Goal: Use online tool/utility

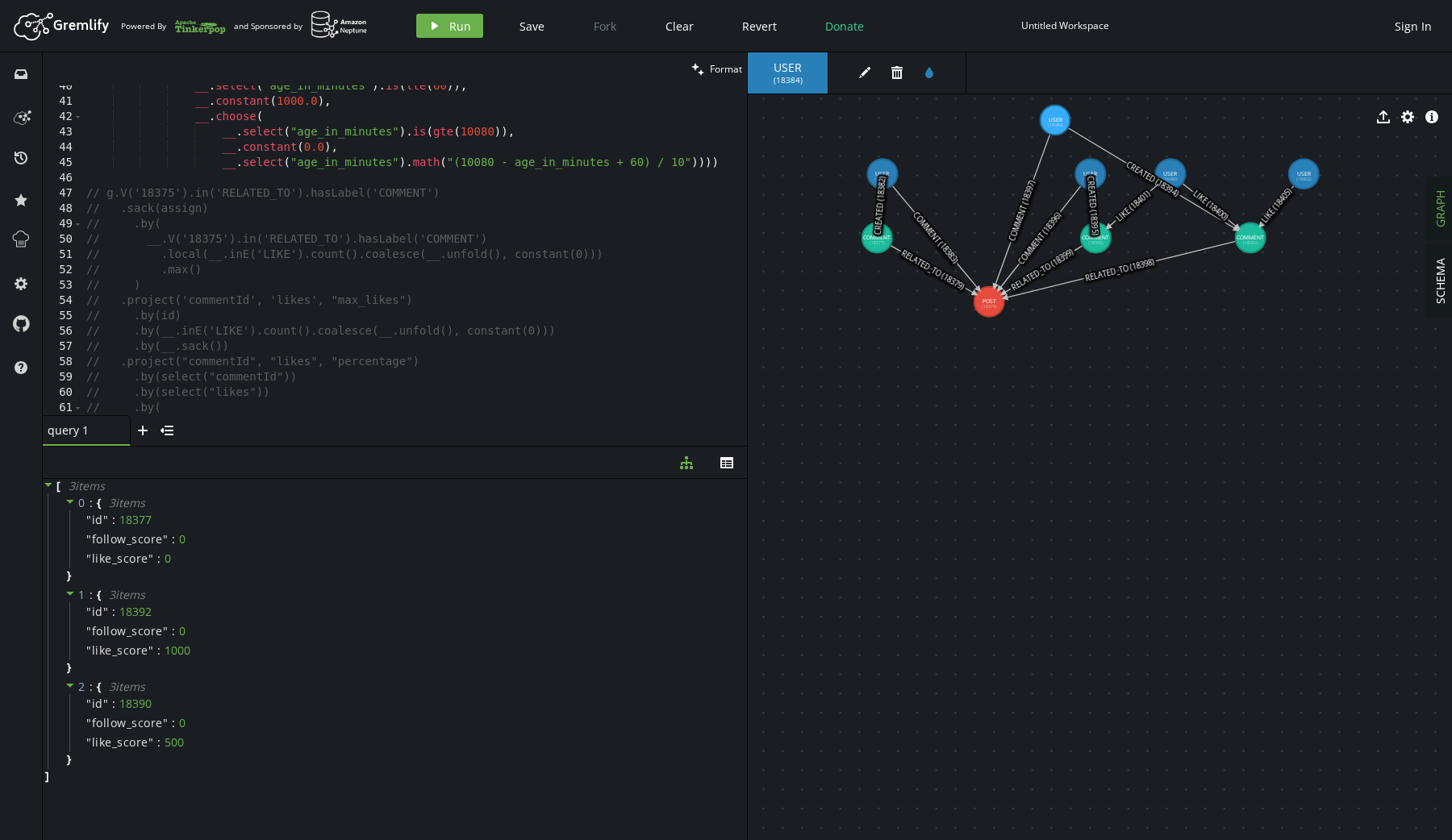
scroll to position [634, 0]
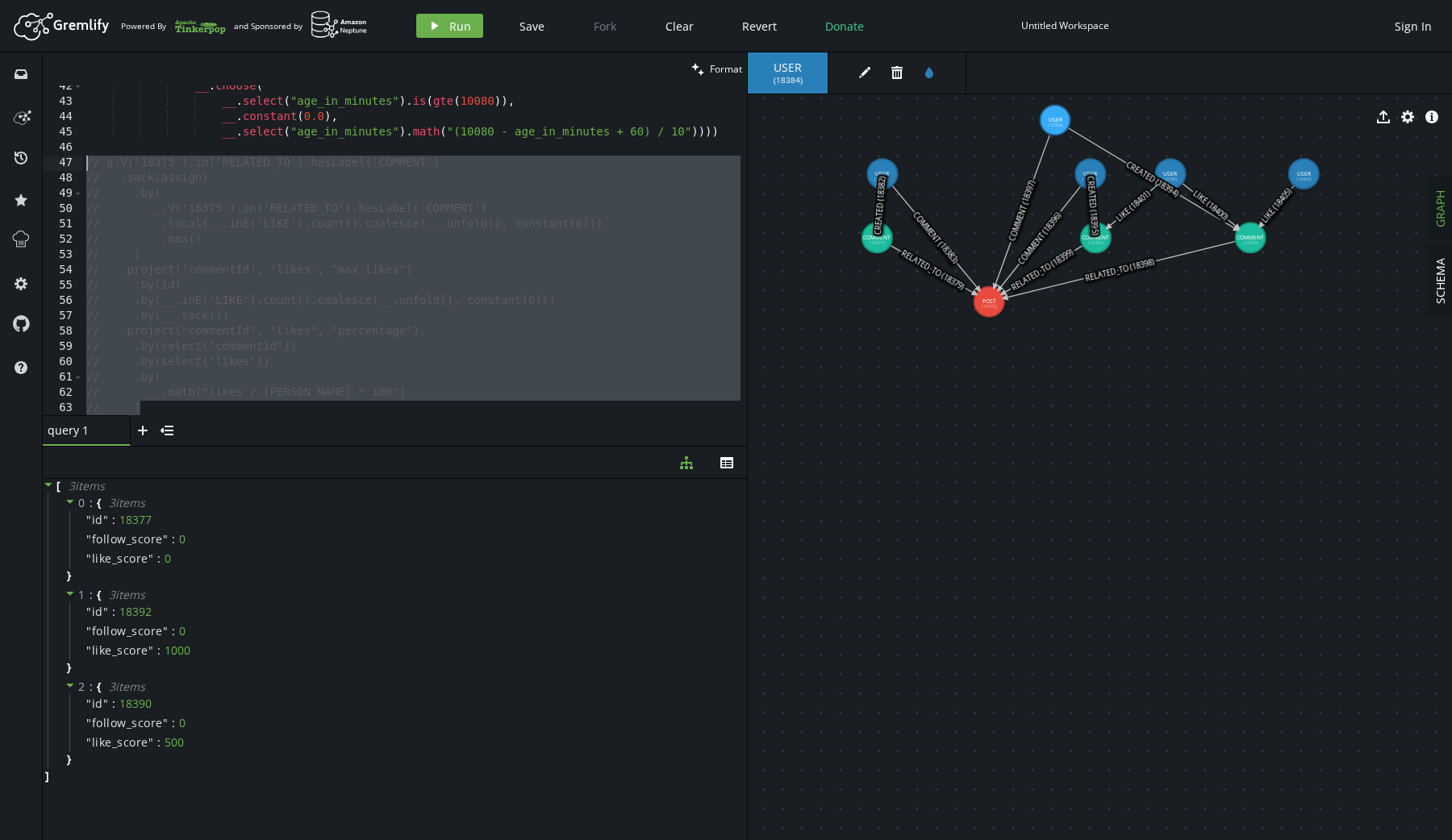
drag, startPoint x: 222, startPoint y: 406, endPoint x: 42, endPoint y: 167, distance: 299.2
click at [42, 167] on div "inbox history star cog help clean Format ) 42 43 44 45 46 47 48 49 50 51 52 53 …" at bounding box center [726, 446] width 1452 height 787
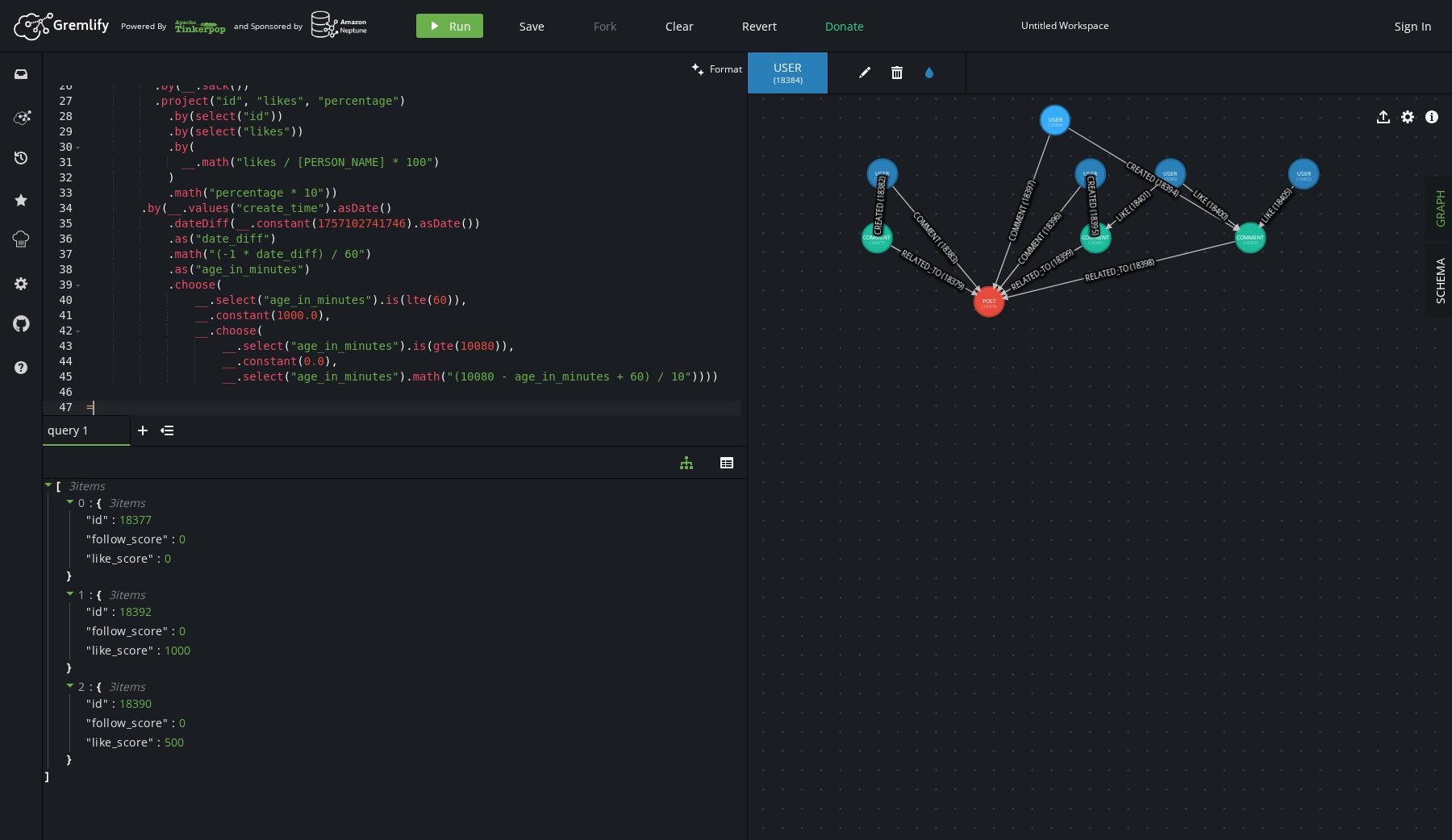
scroll to position [1, 0]
type textarea "="
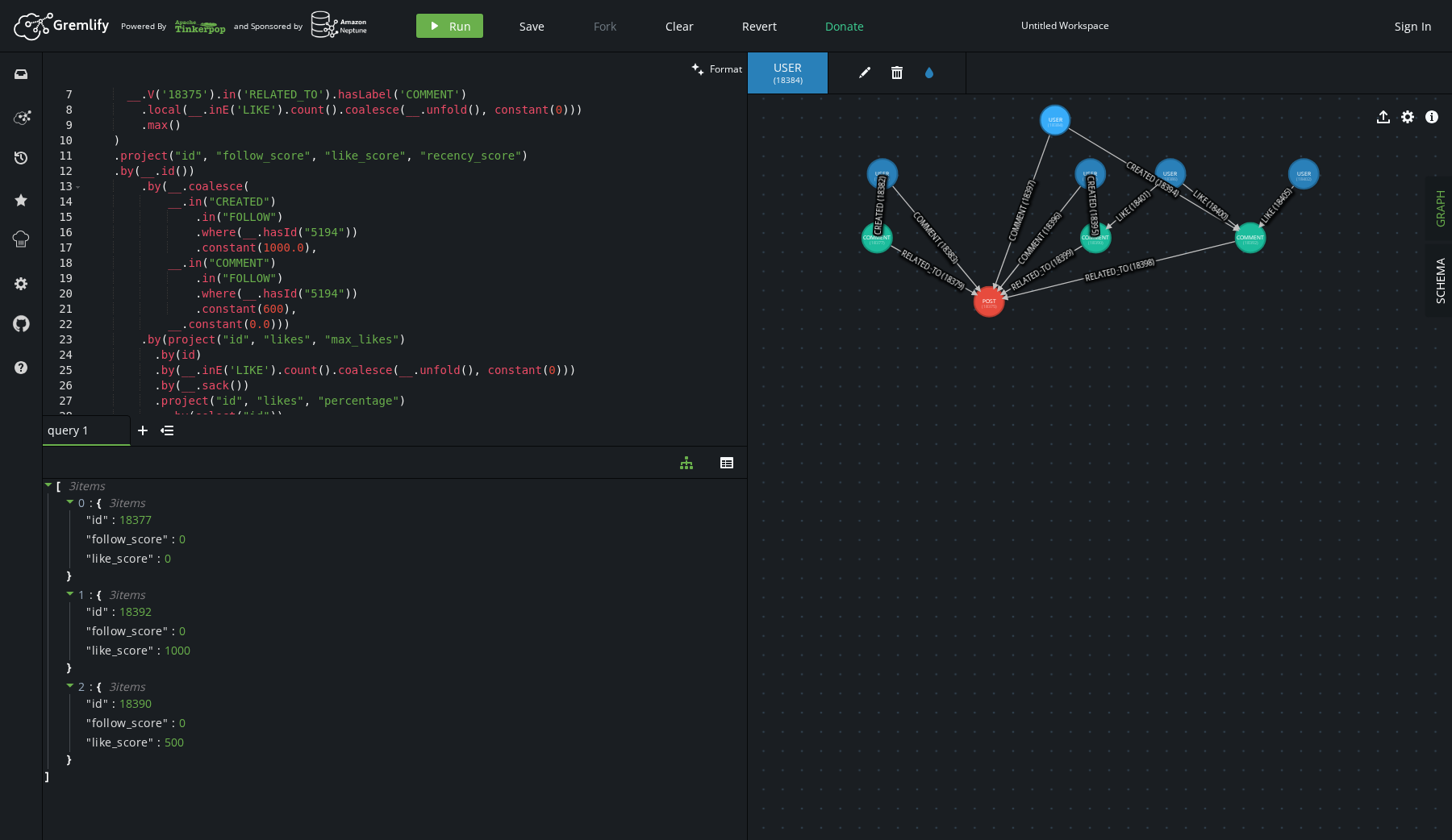
scroll to position [85, 0]
click at [165, 141] on div ". by ( __ . V ( '18375' ) . in ( 'RELATED_TO' ) . hasLabel ( 'COMMENT' ) . loca…" at bounding box center [412, 255] width 657 height 361
type textarea ")"
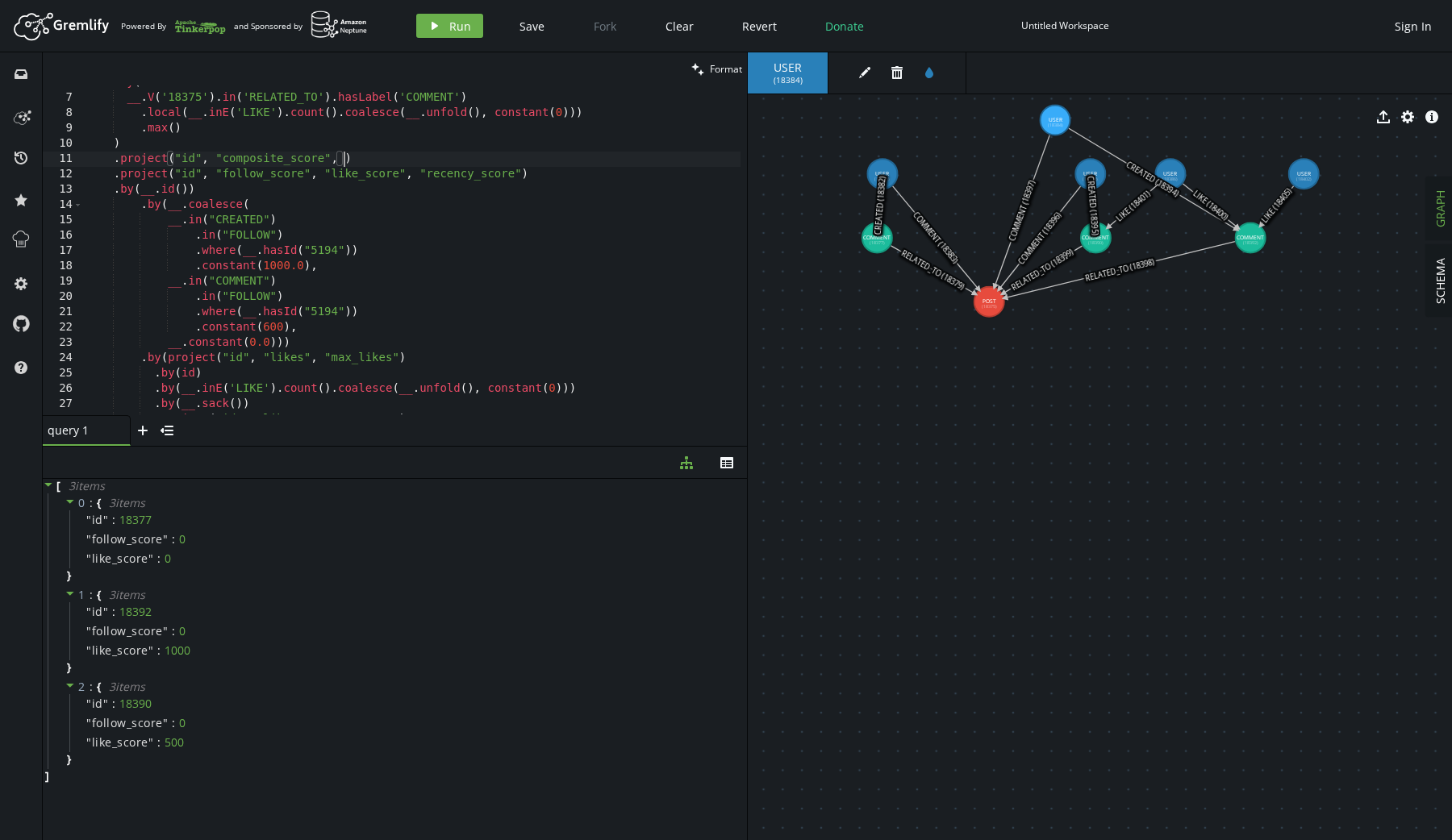
scroll to position [0, 257]
type textarea ".project("id", "composite_score")"
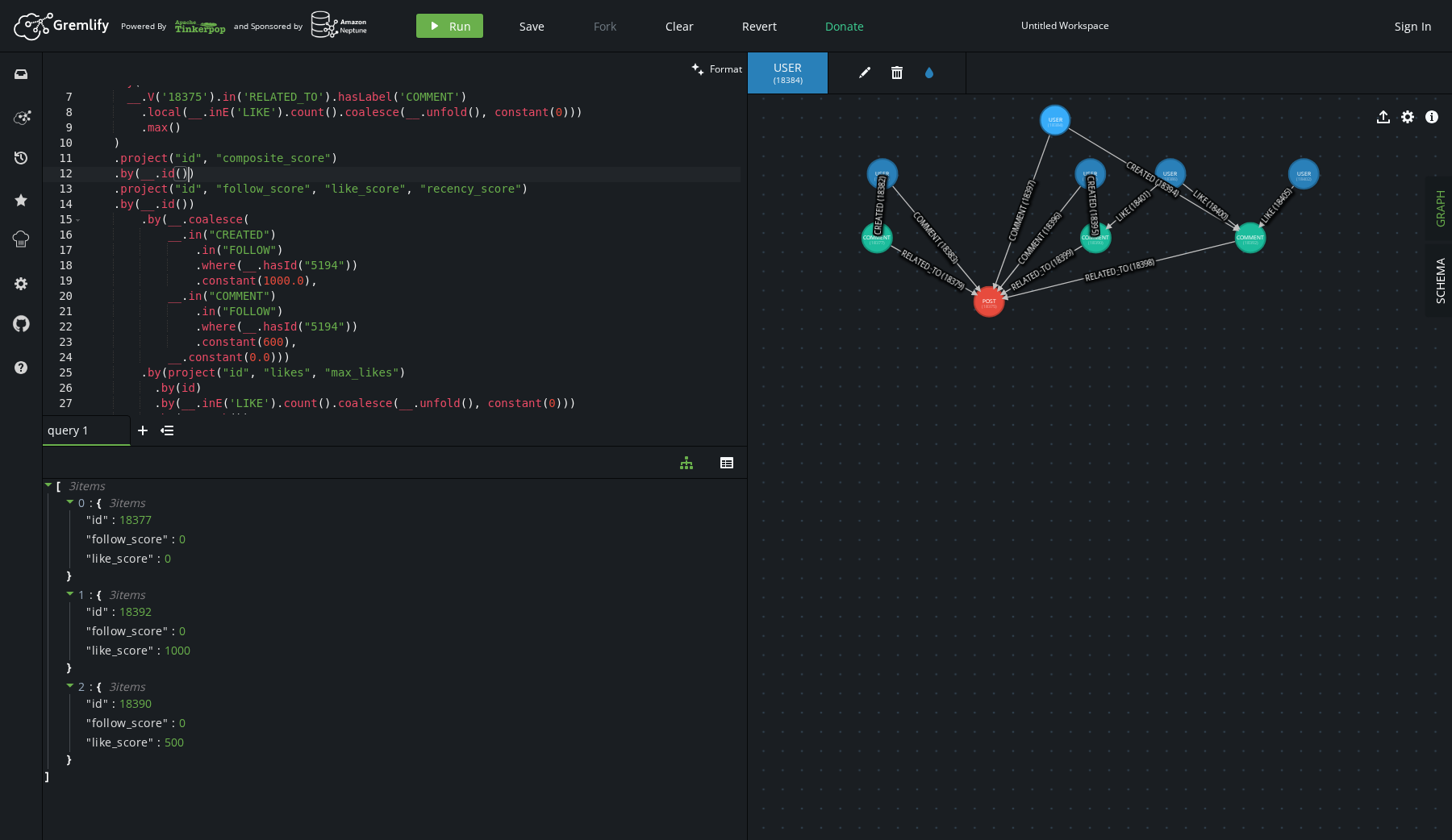
type textarea ".by(__.id()))"
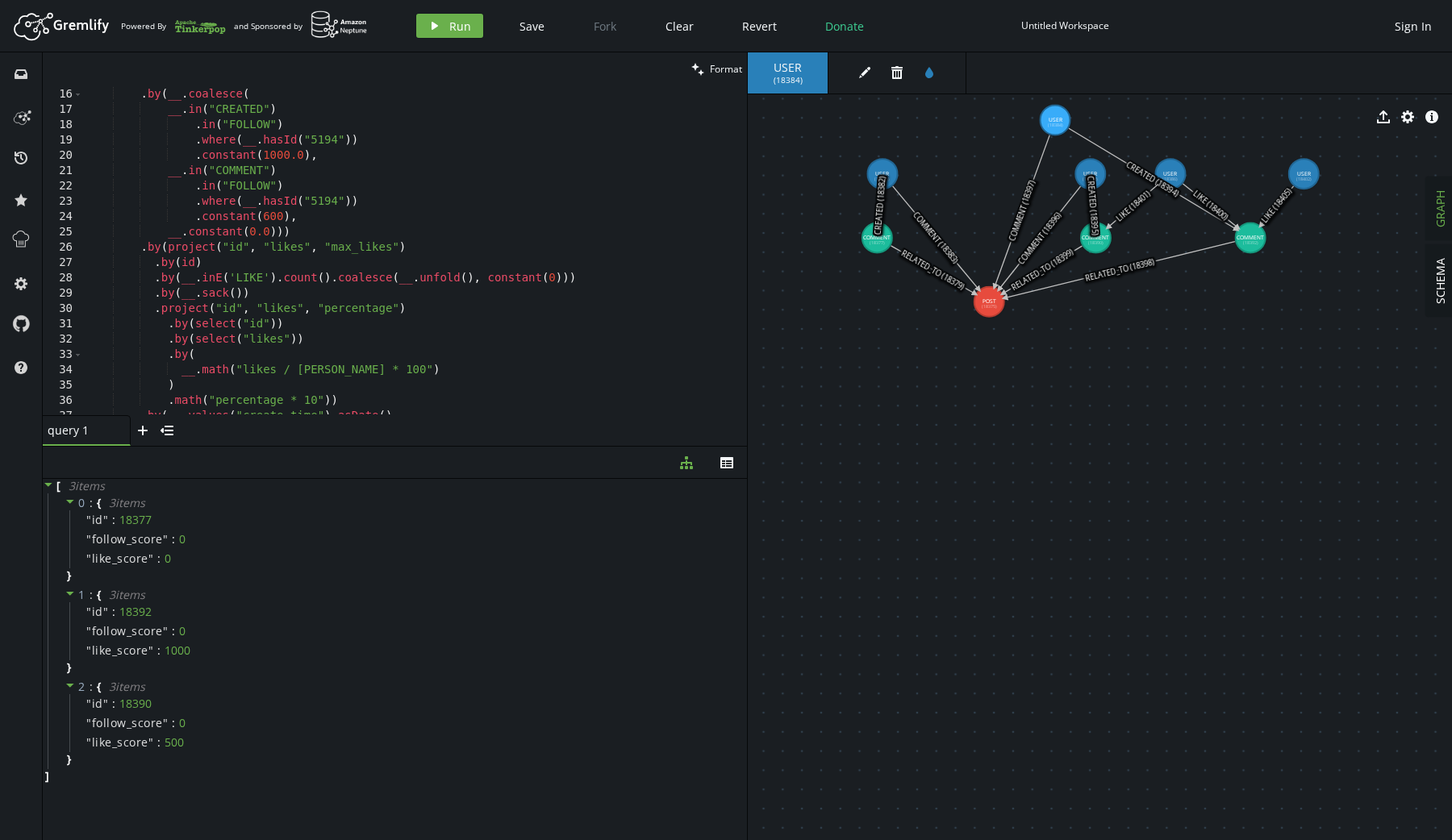
scroll to position [405, 0]
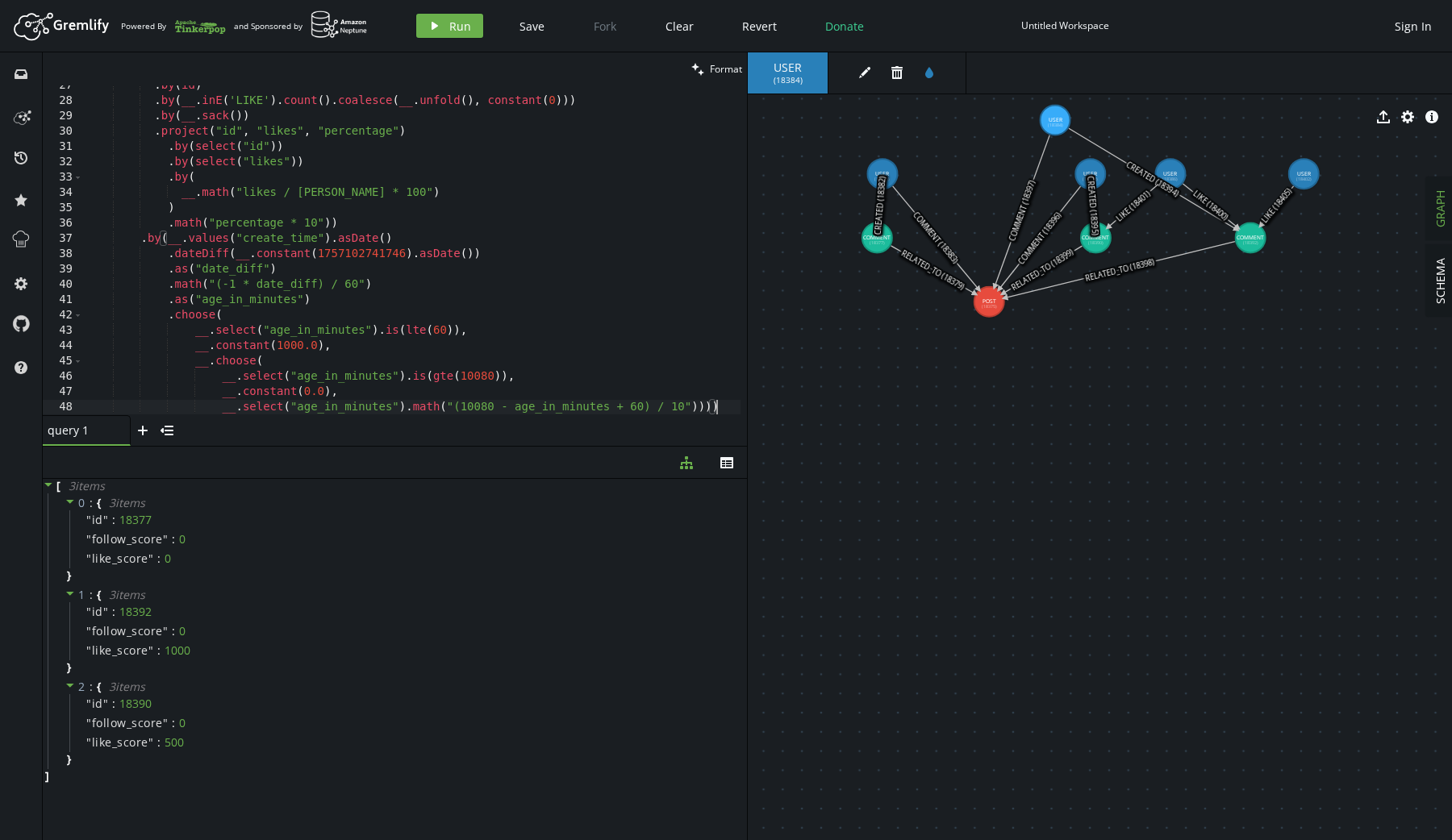
click at [725, 409] on div ". by ( id ) . by ( __ . inE ( 'LIKE' ) . count ( ) . coalesce ( __ . unfold ( )…" at bounding box center [412, 258] width 657 height 361
type textarea "__.select("age_in_minutes").math("(10080 - age_in_minutes + 60) / 10")))))"
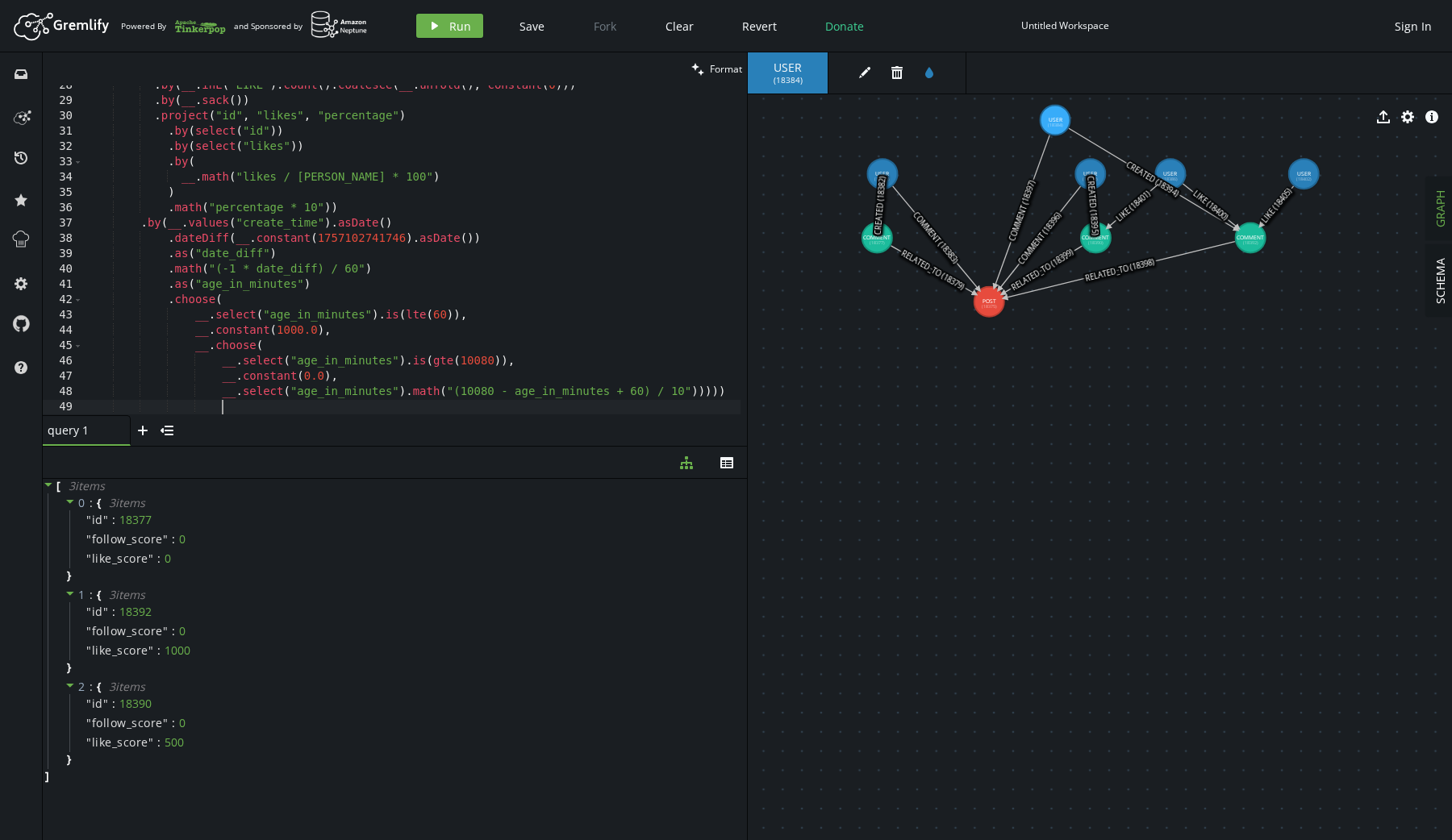
type textarea "."
click at [451, 26] on span "Run" at bounding box center [460, 26] width 22 height 15
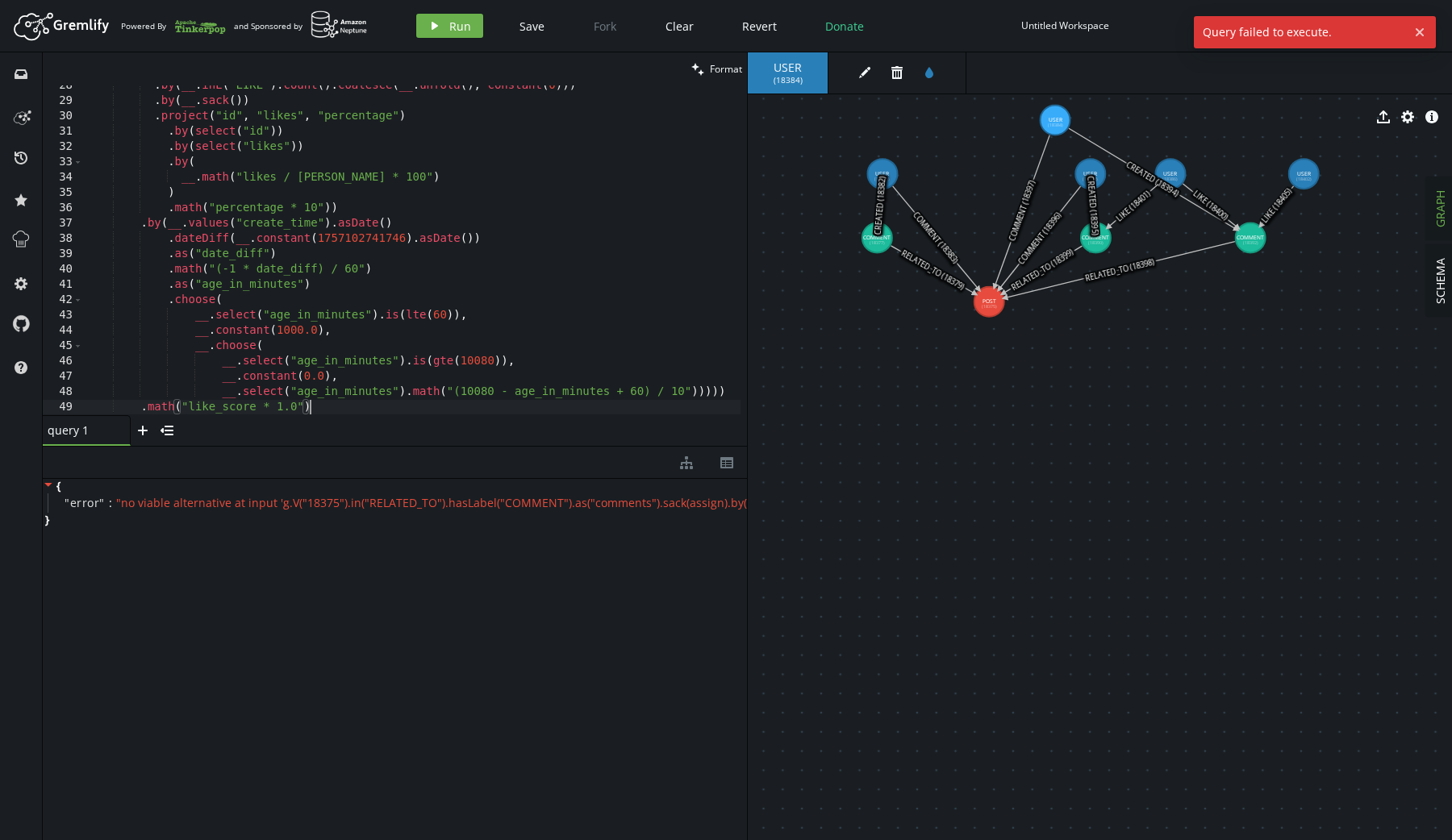
click at [418, 409] on div ". by ( __ . inE ( 'LIKE' ) . count ( ) . coalesce ( __ . unfold ( ) , constant …" at bounding box center [412, 258] width 657 height 361
click at [730, 396] on div ". by ( __ . inE ( 'LIKE' ) . count ( ) . coalesce ( __ . unfold ( ) , constant …" at bounding box center [412, 258] width 657 height 361
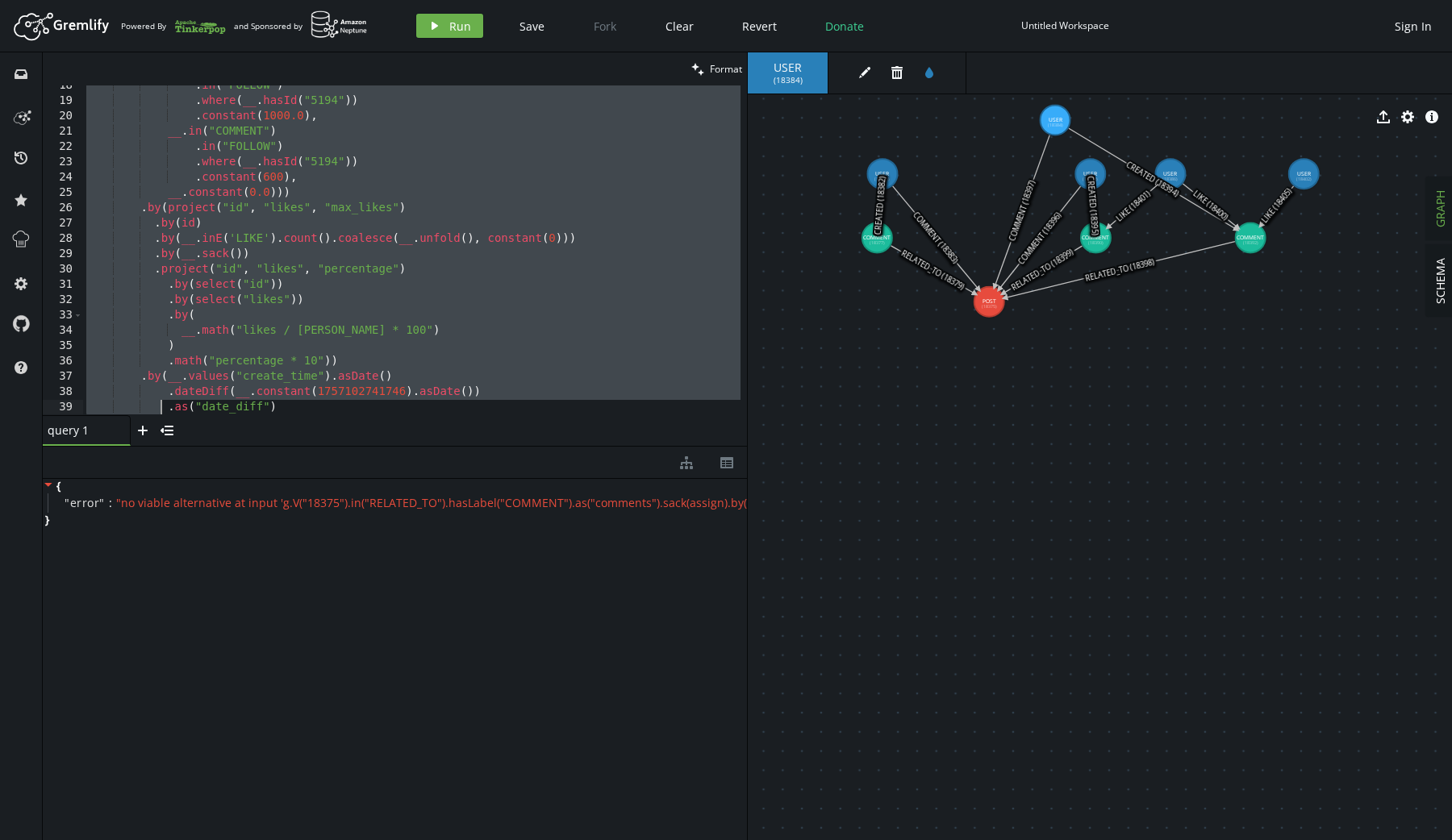
scroll to position [420, 0]
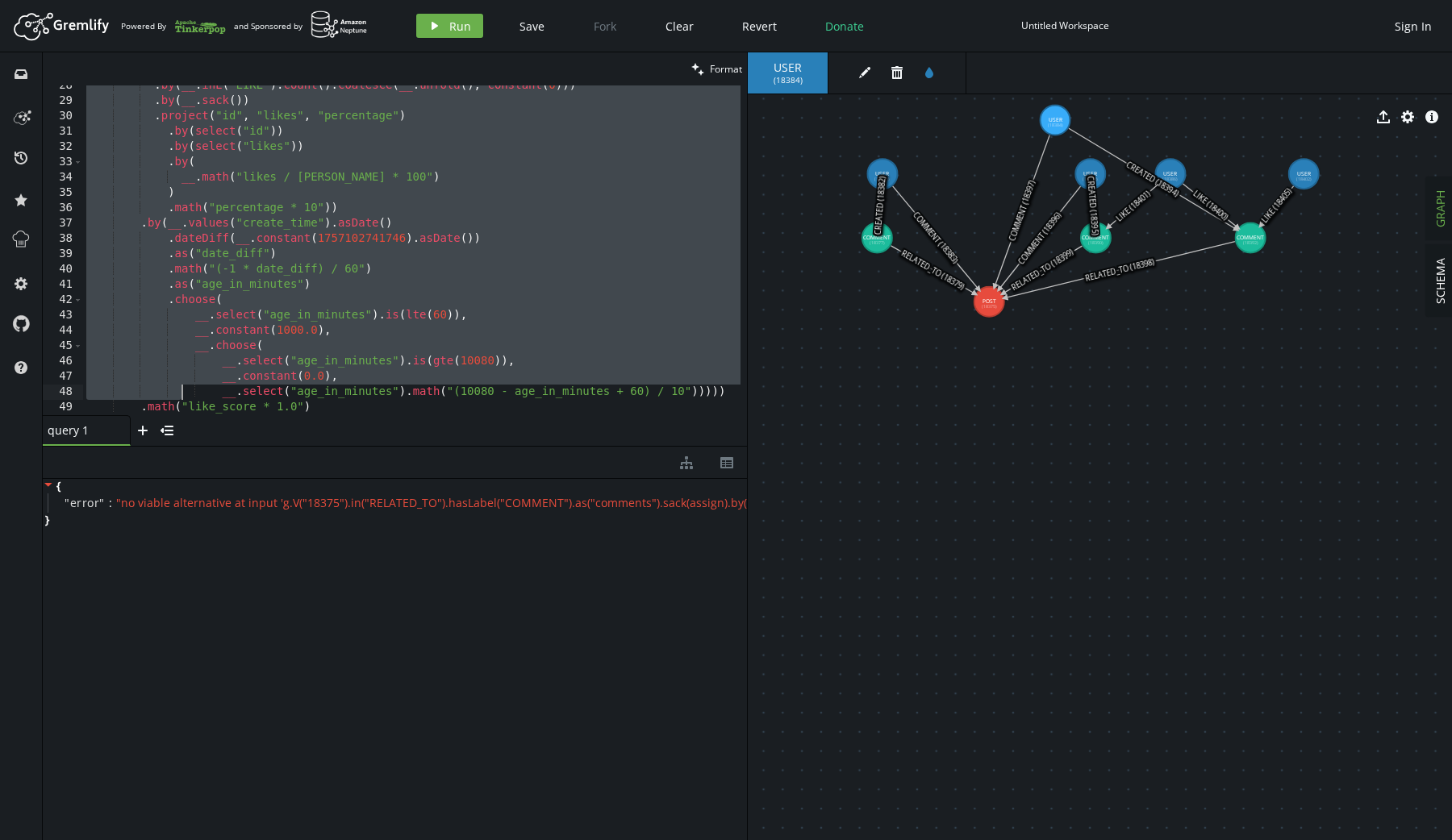
drag, startPoint x: 151, startPoint y: 162, endPoint x: 181, endPoint y: 398, distance: 237.9
click at [181, 398] on div ". by ( __ . inE ( 'LIKE' ) . count ( ) . coalesce ( __ . unfold ( ) , constant …" at bounding box center [412, 258] width 657 height 361
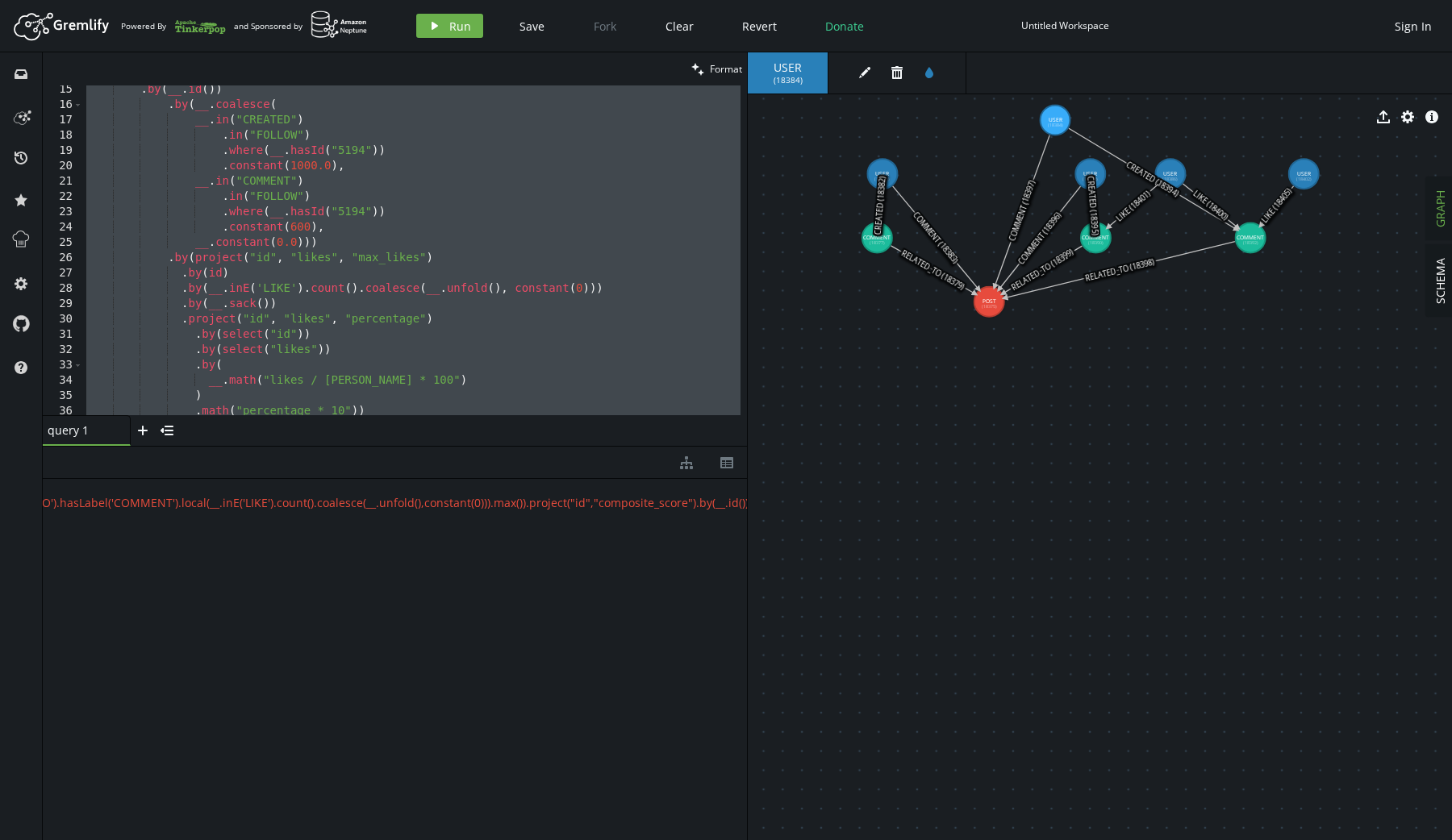
scroll to position [194, 0]
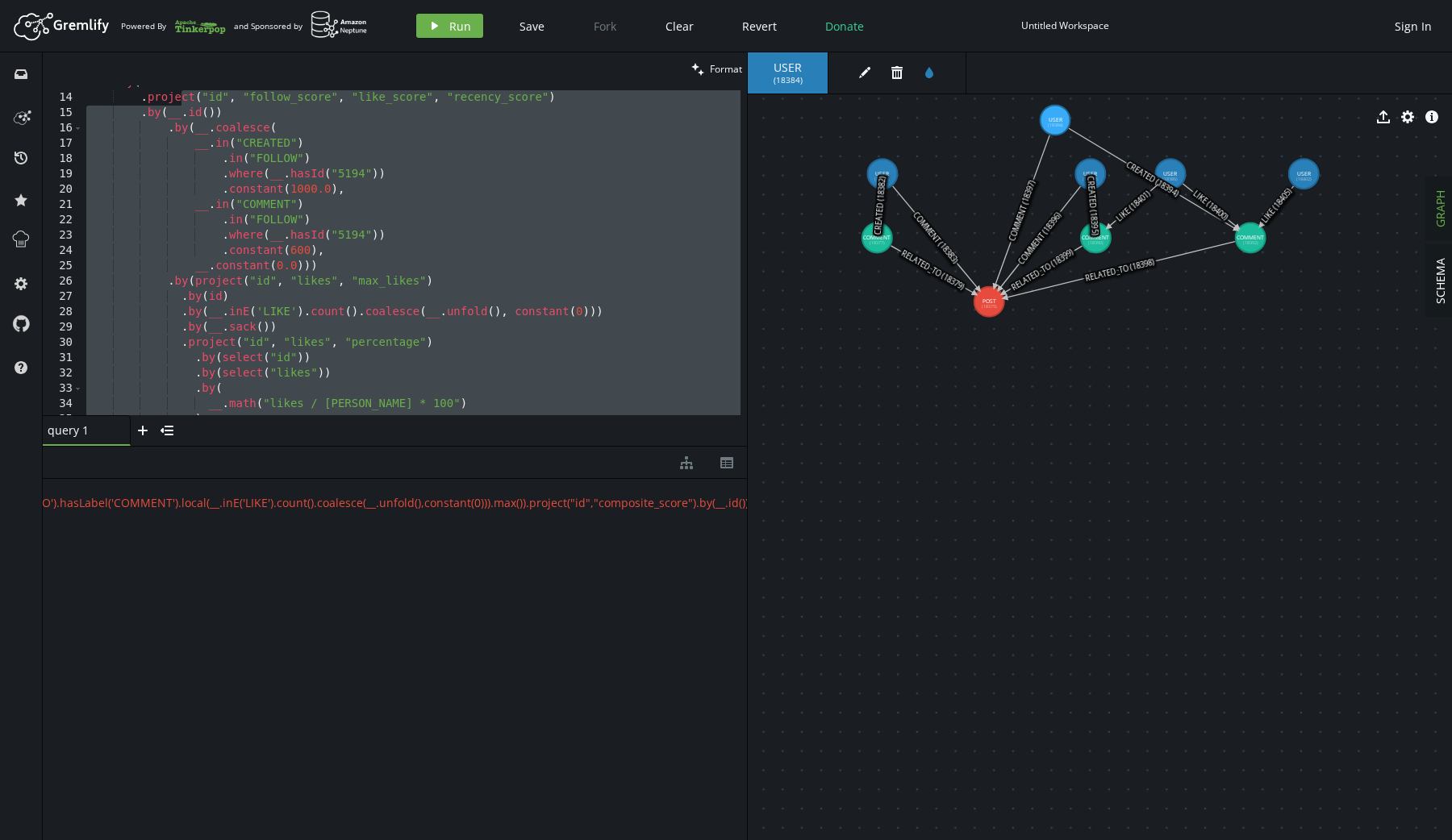
click at [420, 249] on div ". by ( . project ( "id" , "follow_score" , "like_score" , "recency_score" ) . b…" at bounding box center [419, 252] width 670 height 355
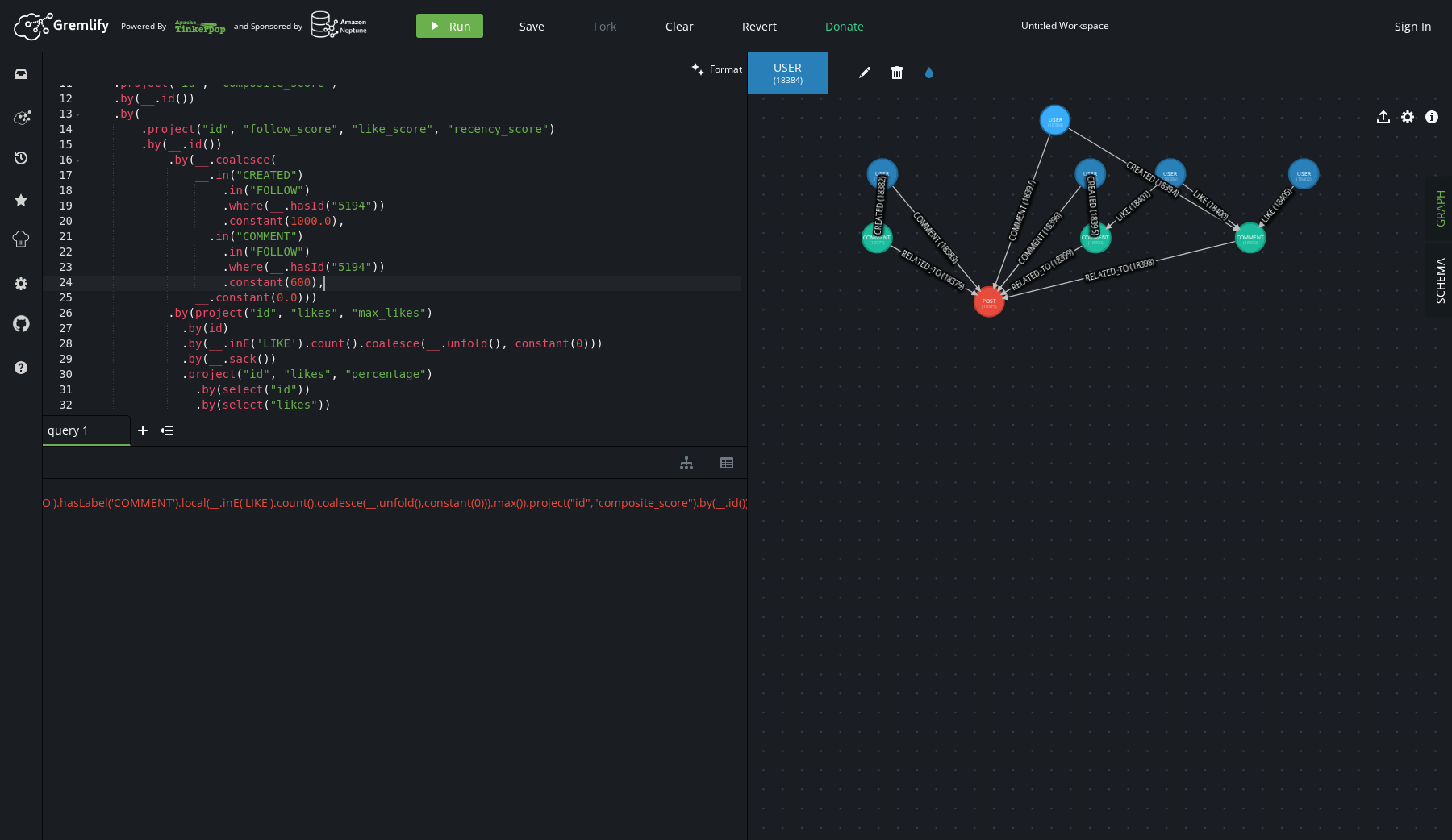
scroll to position [161, 0]
click at [185, 162] on div ". project ( "id" , "composite_score" ) . by ( __ . id ( )) . by ( . project ( "…" at bounding box center [419, 254] width 670 height 355
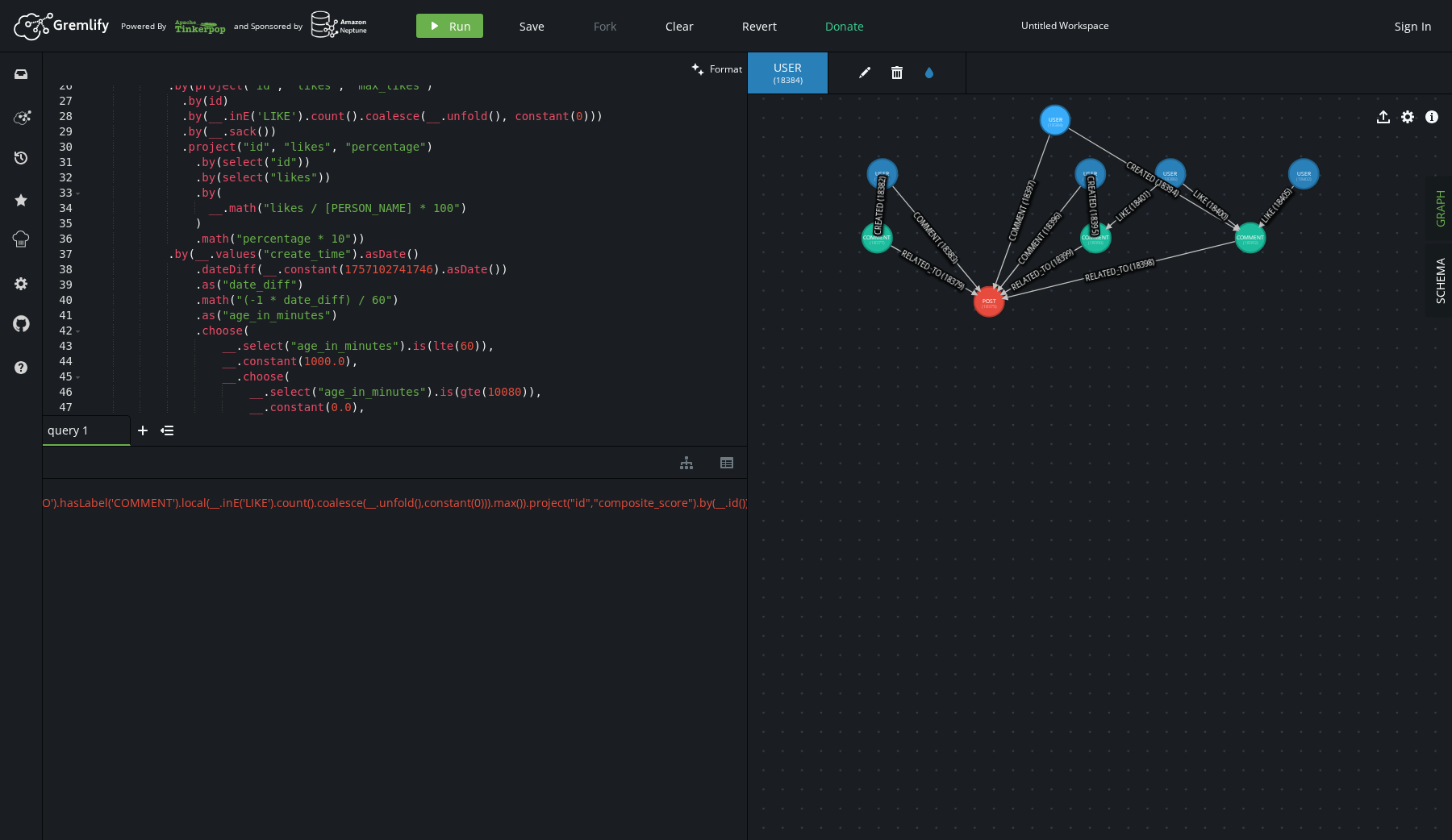
scroll to position [427, 0]
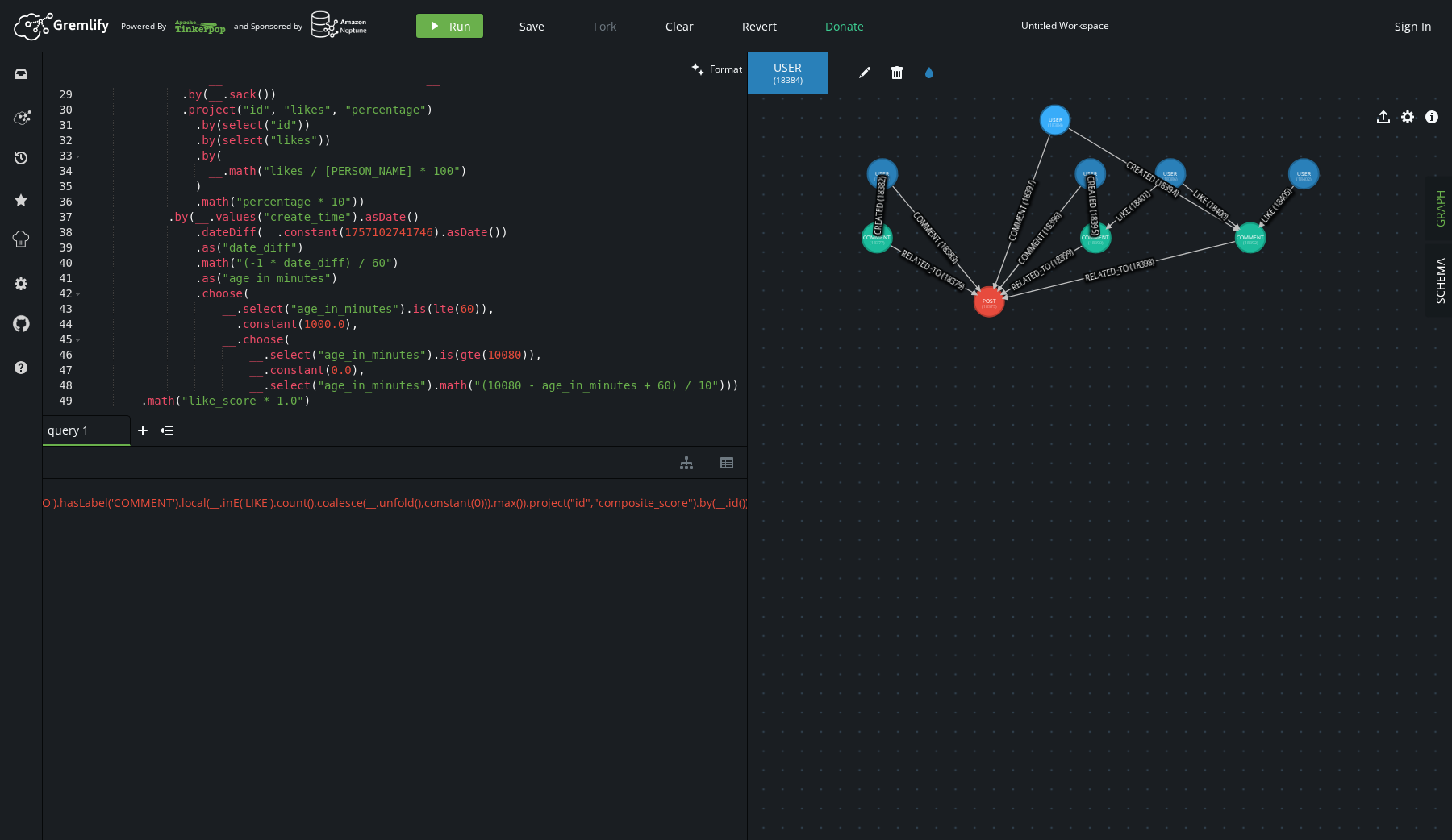
click at [272, 389] on div ". by ( __ . inE ( 'LIKE' ) . count ( ) . coalesce ( __ . unfold ( ) , constant …" at bounding box center [419, 250] width 670 height 355
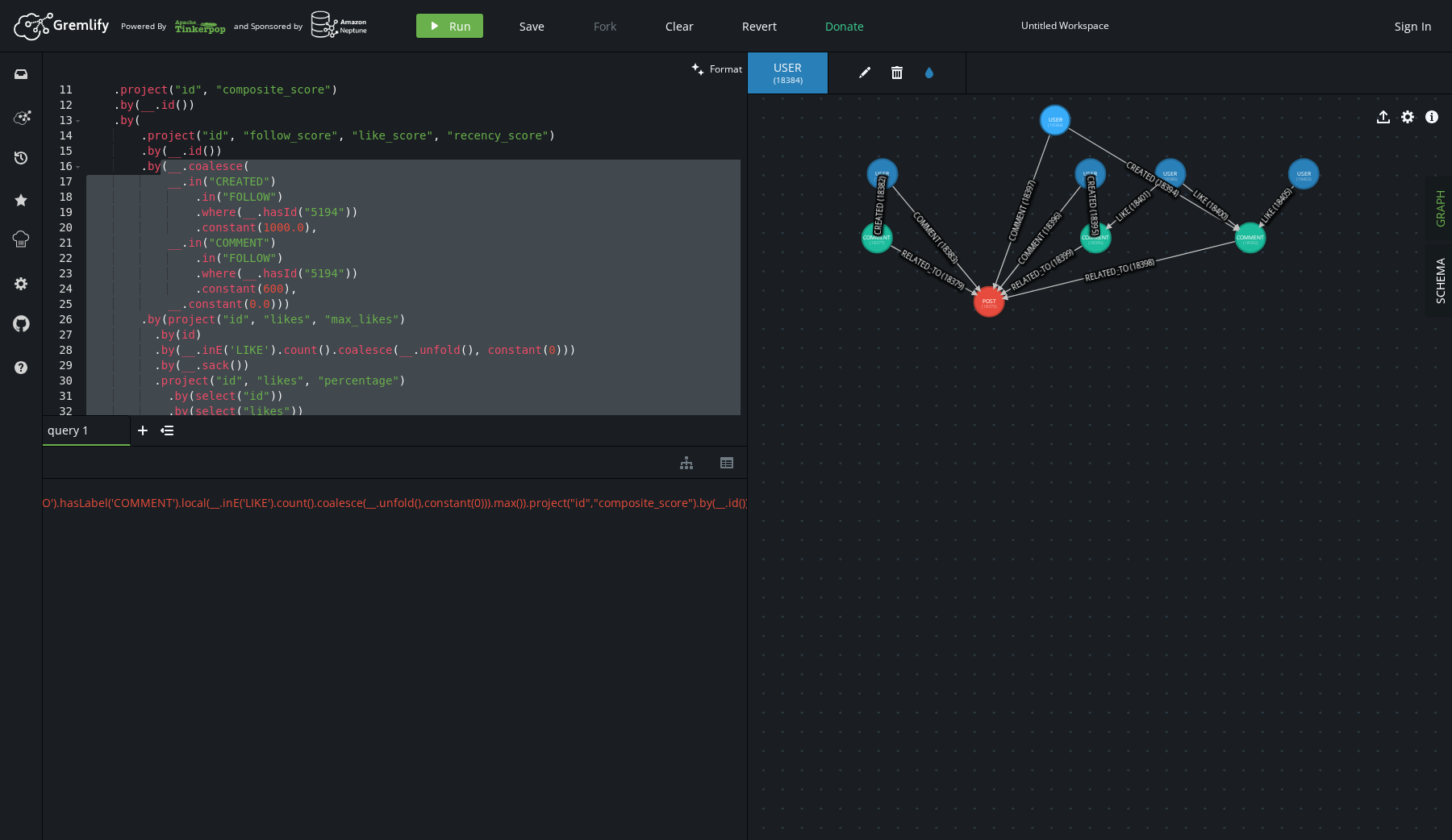
scroll to position [121, 0]
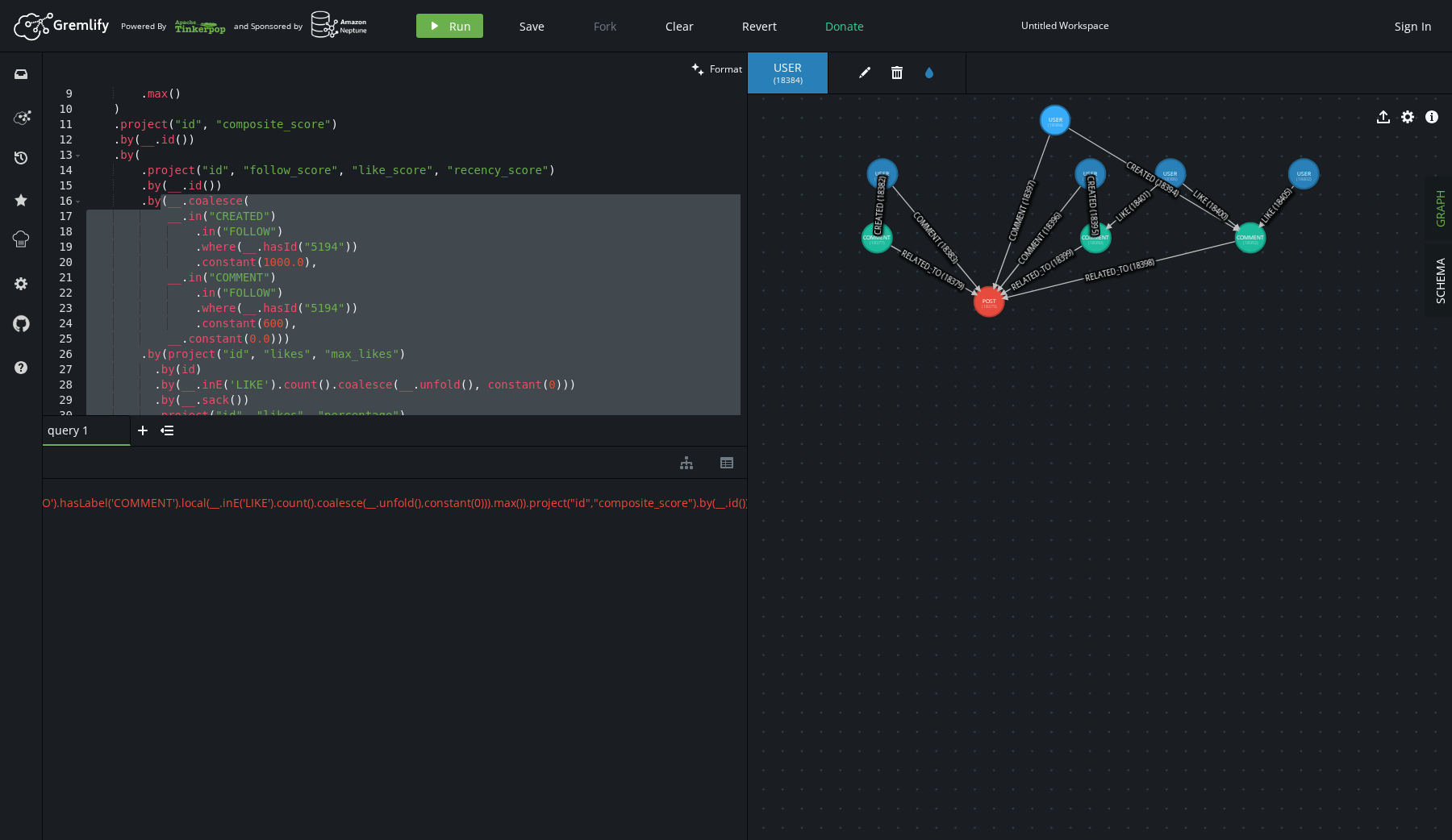
click at [225, 200] on div ". local ( __ . inE ( 'LIKE' ) . count ( ) . coalesce ( __ . unfold ( ) , consta…" at bounding box center [412, 252] width 657 height 361
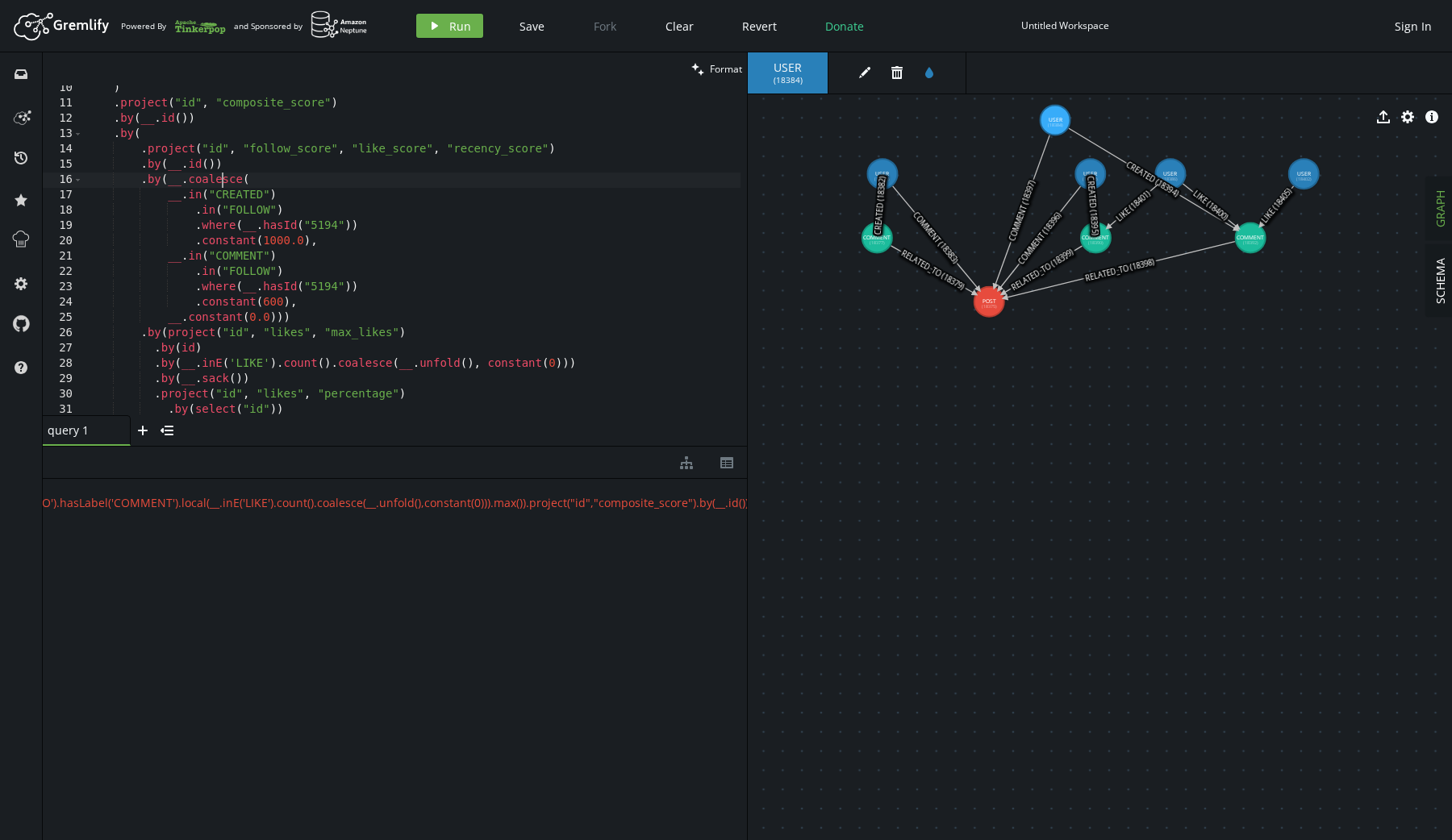
scroll to position [163, 0]
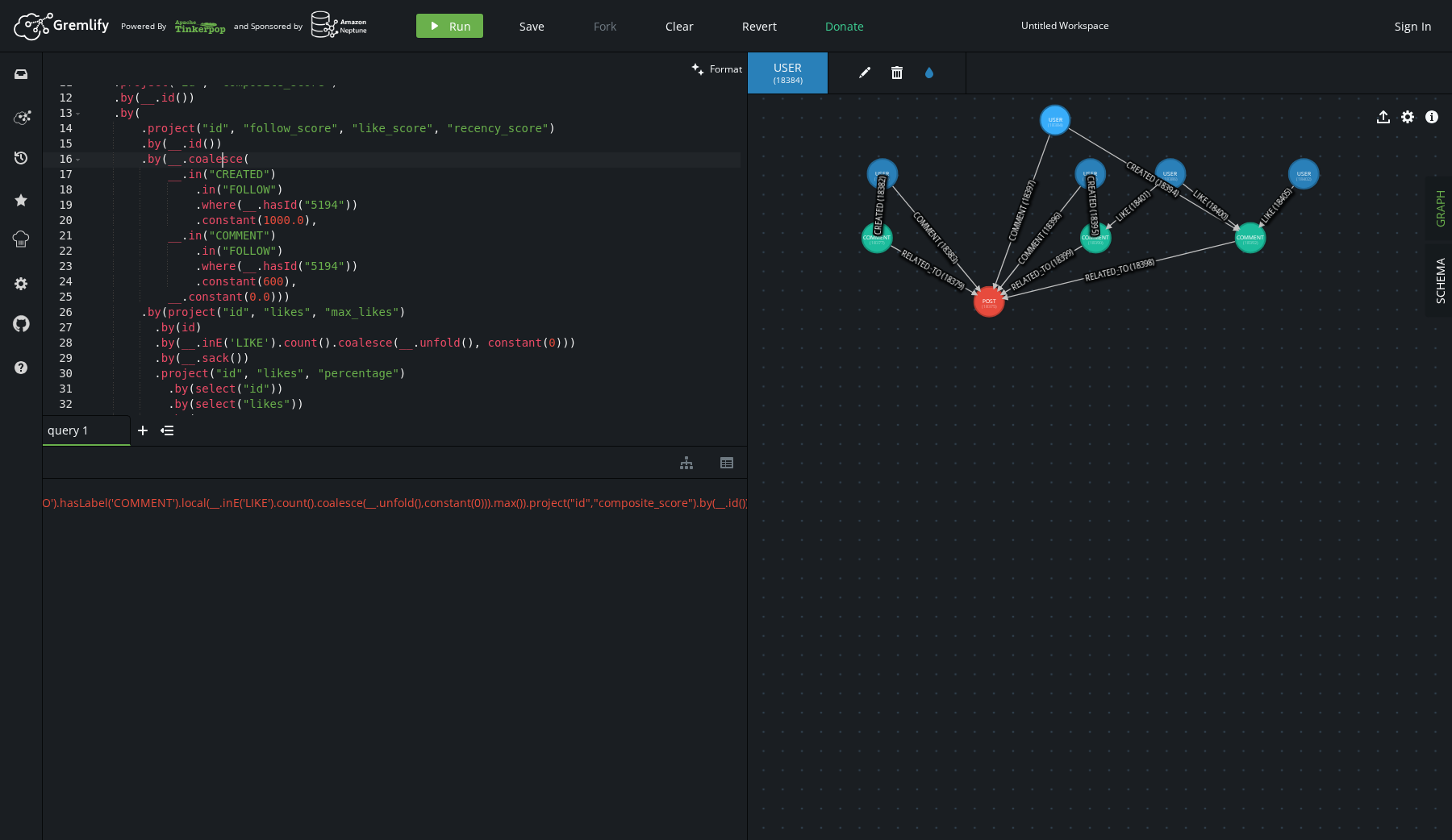
click at [162, 163] on div ". project ( "id" , "composite_score" ) . by ( __ . id ( )) . by ( . project ( "…" at bounding box center [412, 256] width 657 height 361
click at [312, 295] on div ". project ( "id" , "composite_score" ) . by ( __ . id ( )) . by ( . project ( "…" at bounding box center [412, 256] width 657 height 361
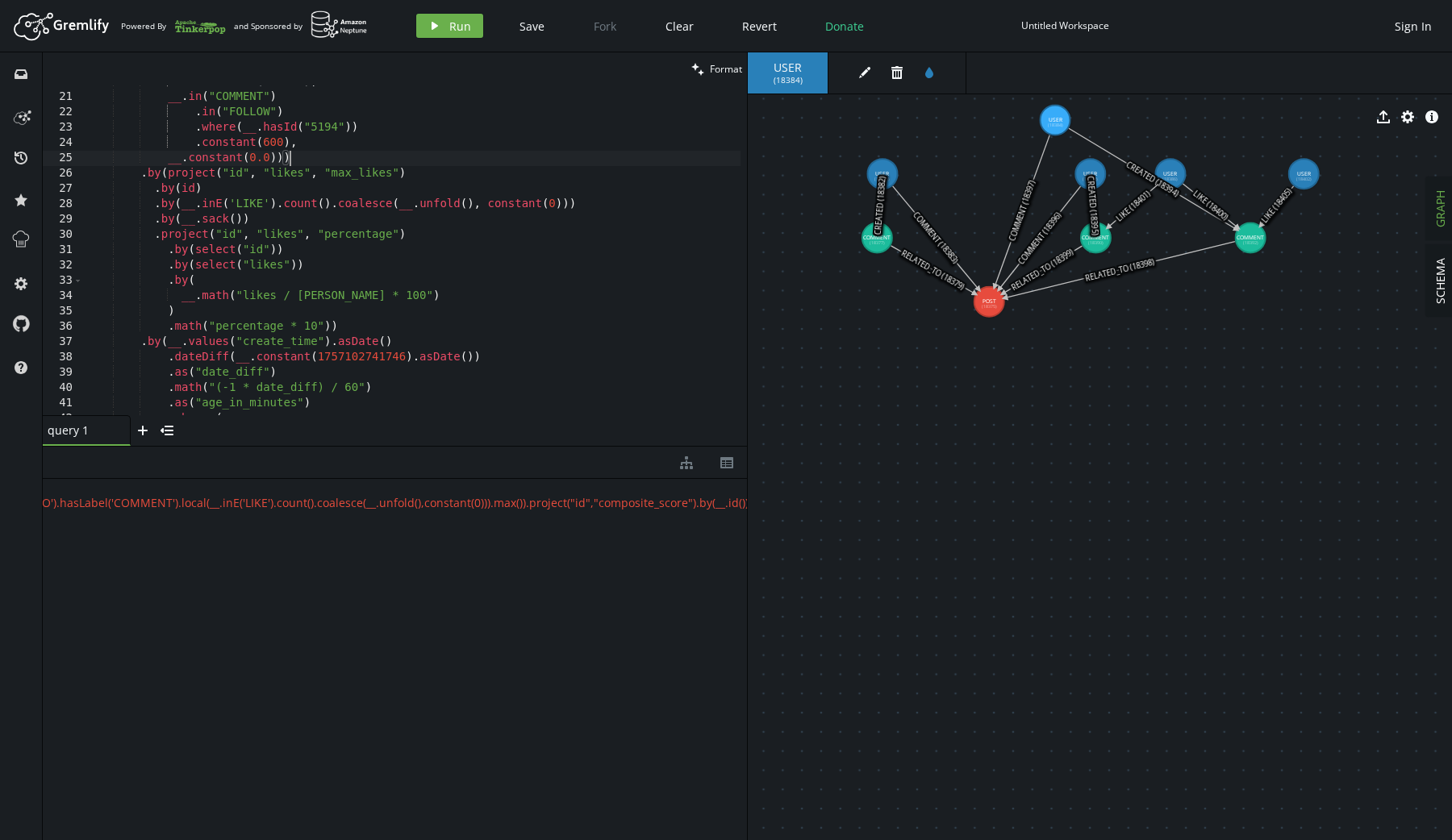
scroll to position [304, 0]
click at [348, 326] on div ". constant ( 1000.0 ) , __ . in ( "COMMENT" ) . in ( "FOLLOW" ) . where ( __ . …" at bounding box center [412, 252] width 657 height 361
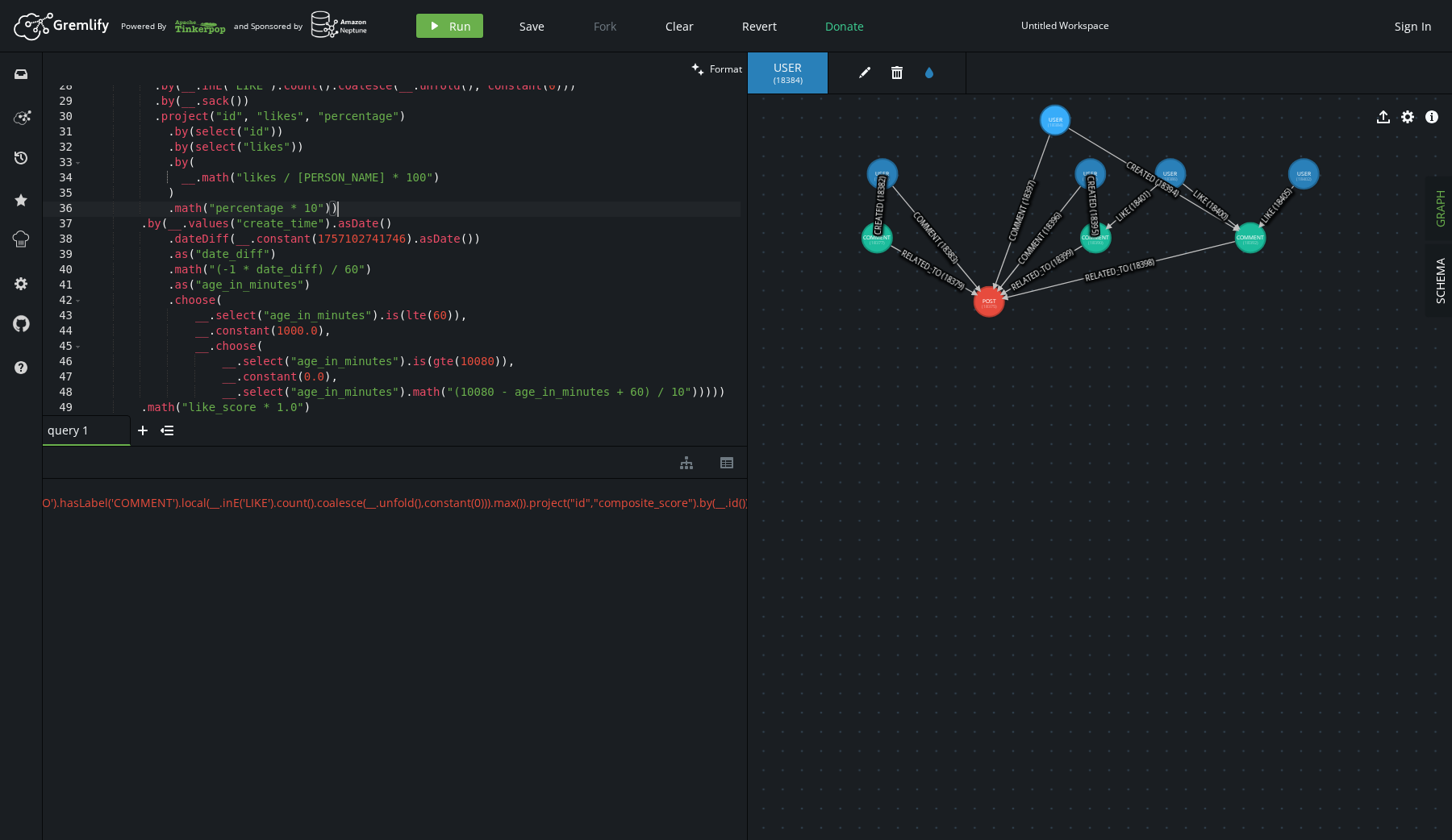
scroll to position [420, 0]
click at [732, 392] on div ". by ( __ . inE ( 'LIKE' ) . count ( ) . coalesce ( __ . unfold ( ) , constant …" at bounding box center [412, 259] width 657 height 361
click at [451, 419] on div "query 1 small-cross plus menu-closed" at bounding box center [395, 431] width 704 height 31
click at [449, 413] on div ". by ( __ . inE ( 'LIKE' ) . count ( ) . coalesce ( __ . unfold ( ) , constant …" at bounding box center [412, 259] width 657 height 361
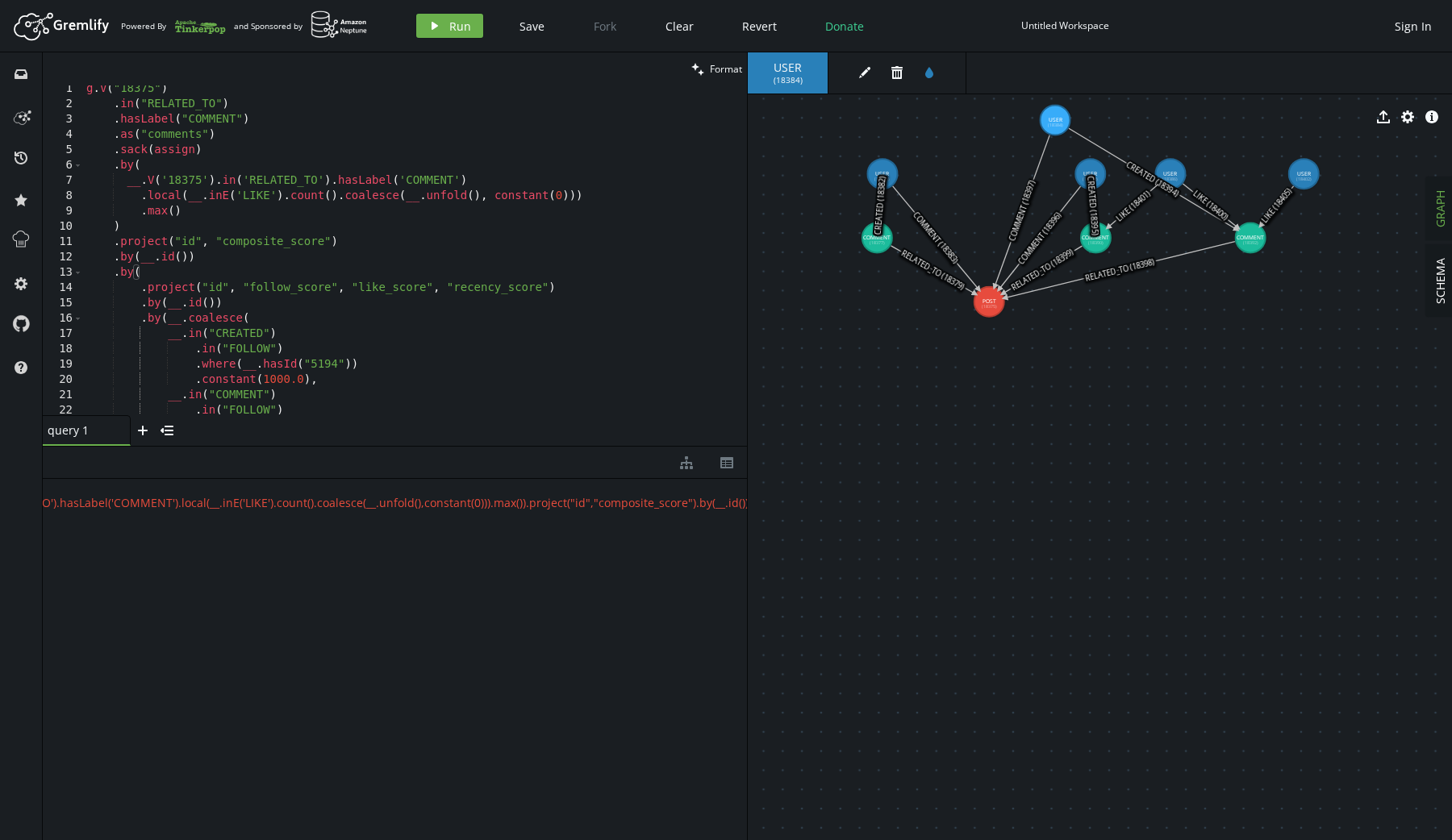
scroll to position [12, 0]
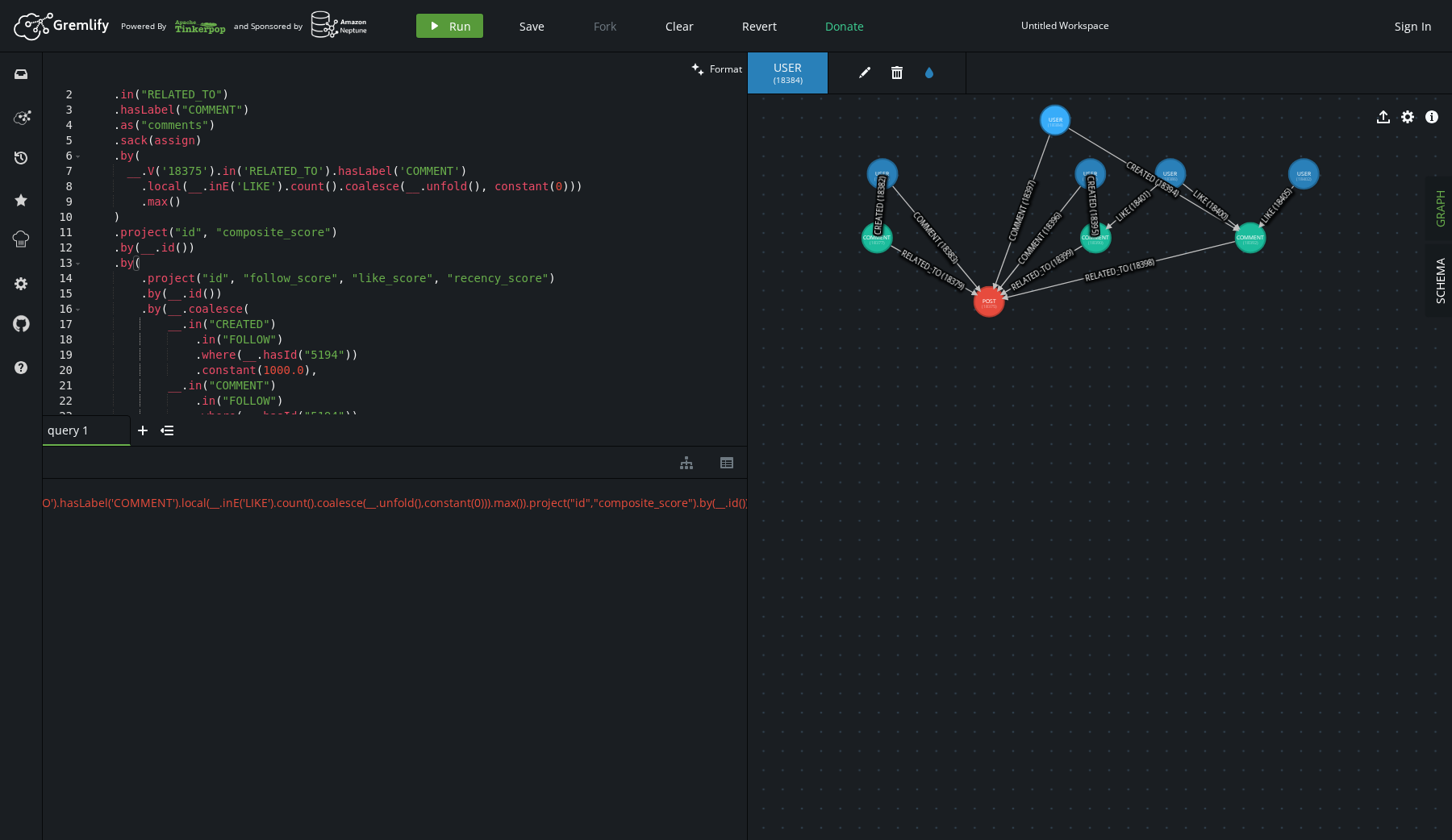
click at [429, 24] on icon "play" at bounding box center [435, 26] width 13 height 13
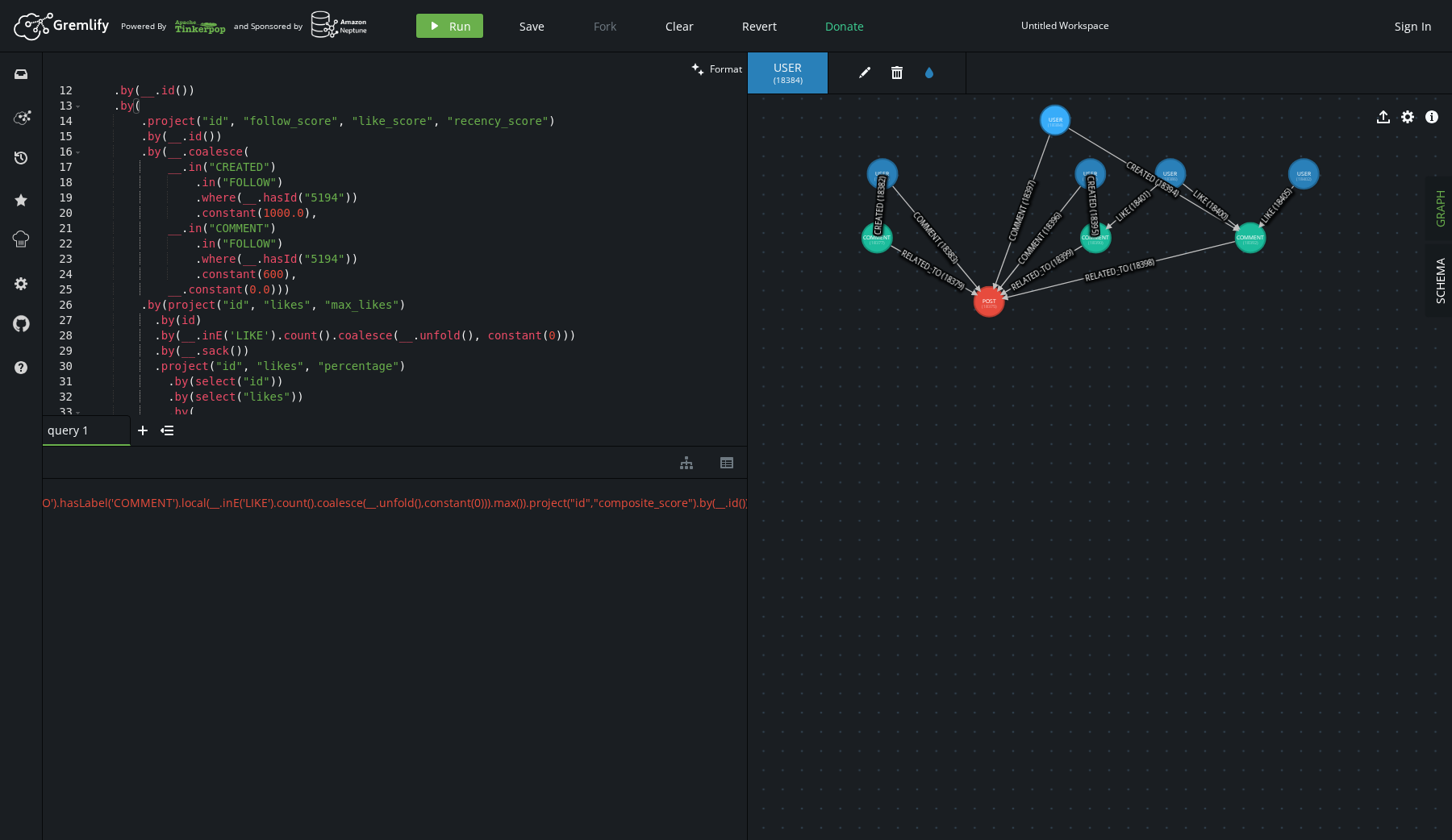
scroll to position [153, 0]
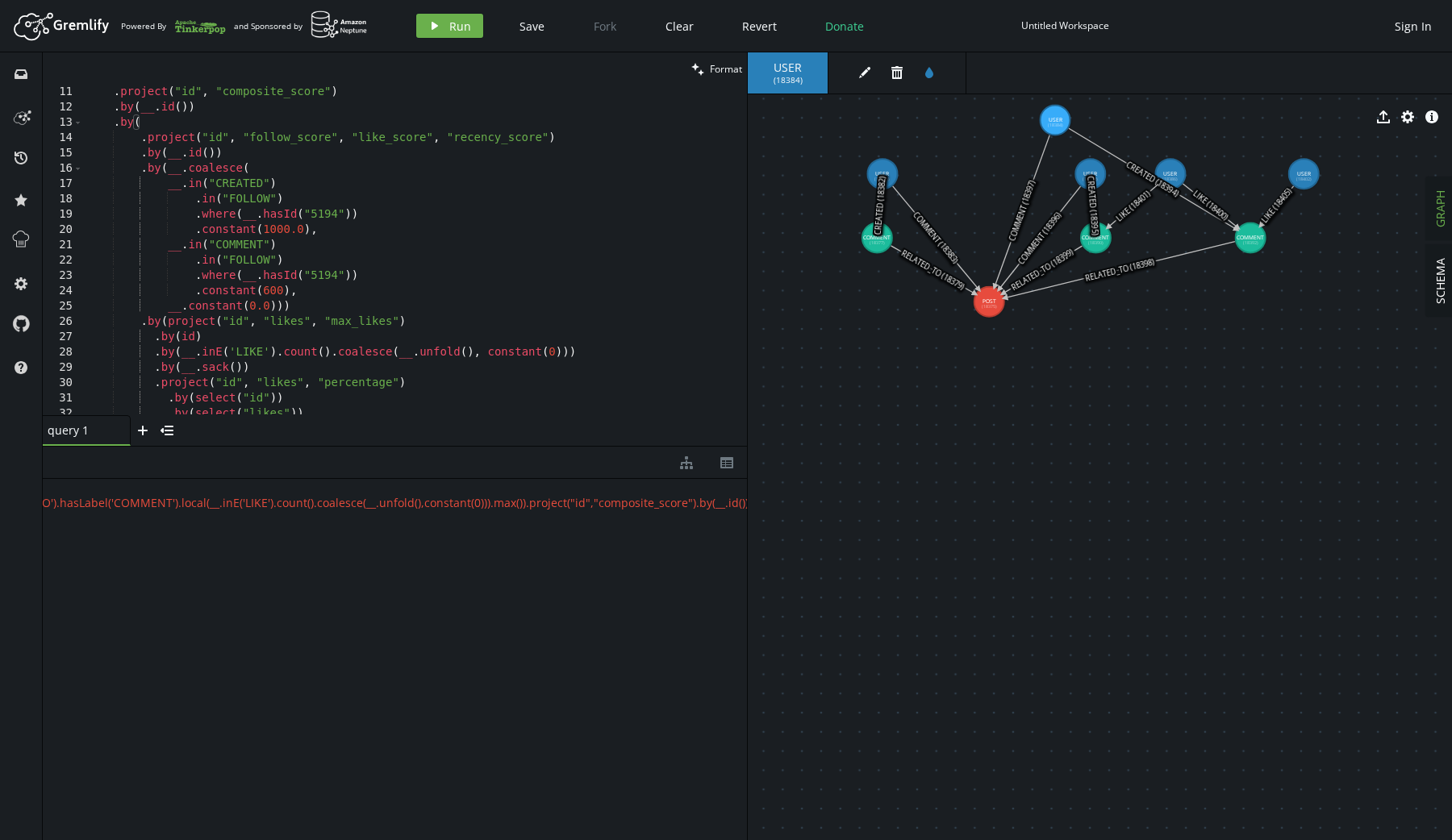
click at [144, 135] on div ") . project ( "id" , "composite_score" ) . by ( __ . id ( )) . by ( . project (…" at bounding box center [412, 250] width 657 height 361
click at [436, 20] on icon "play" at bounding box center [435, 26] width 13 height 13
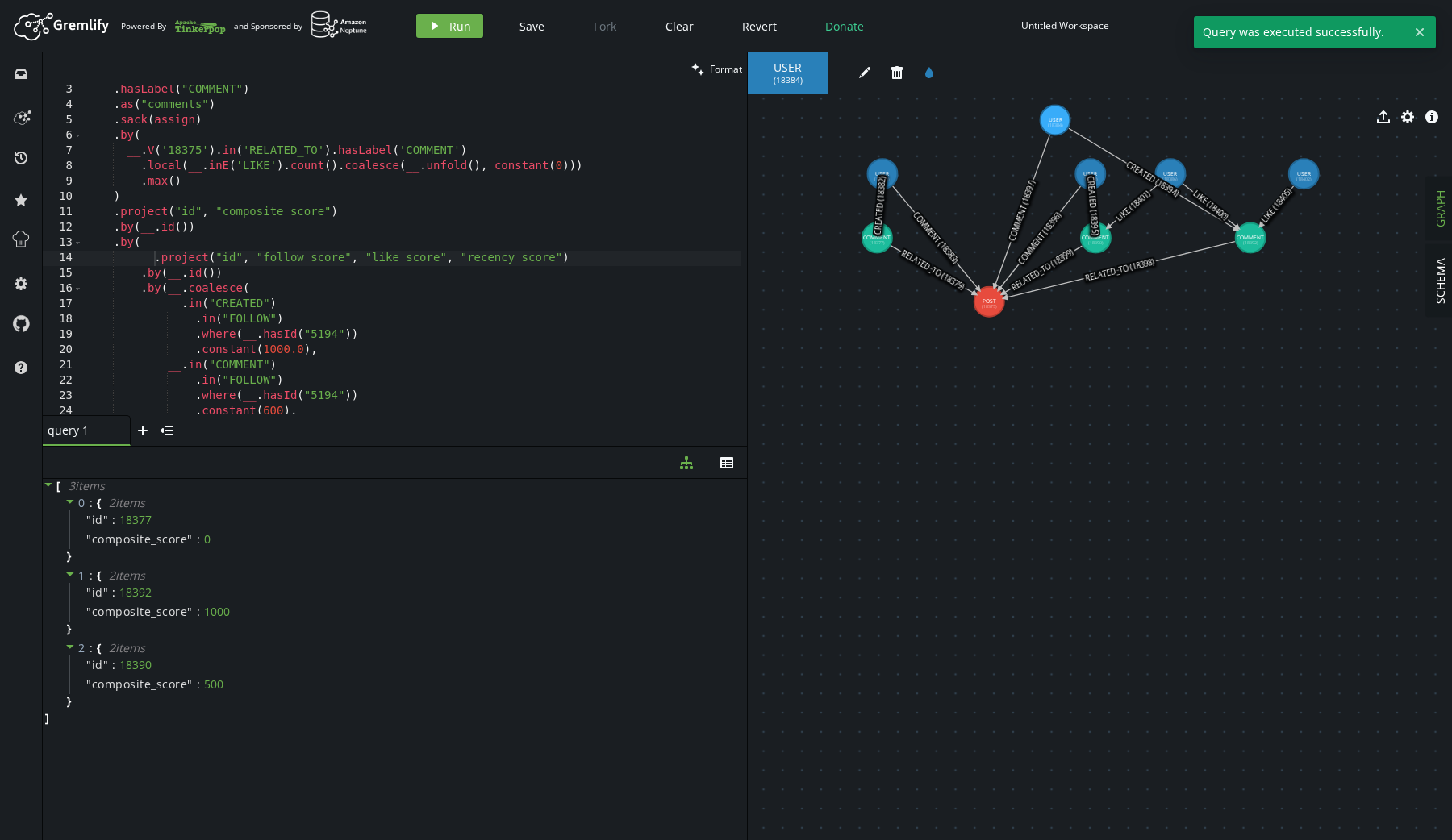
scroll to position [0, 0]
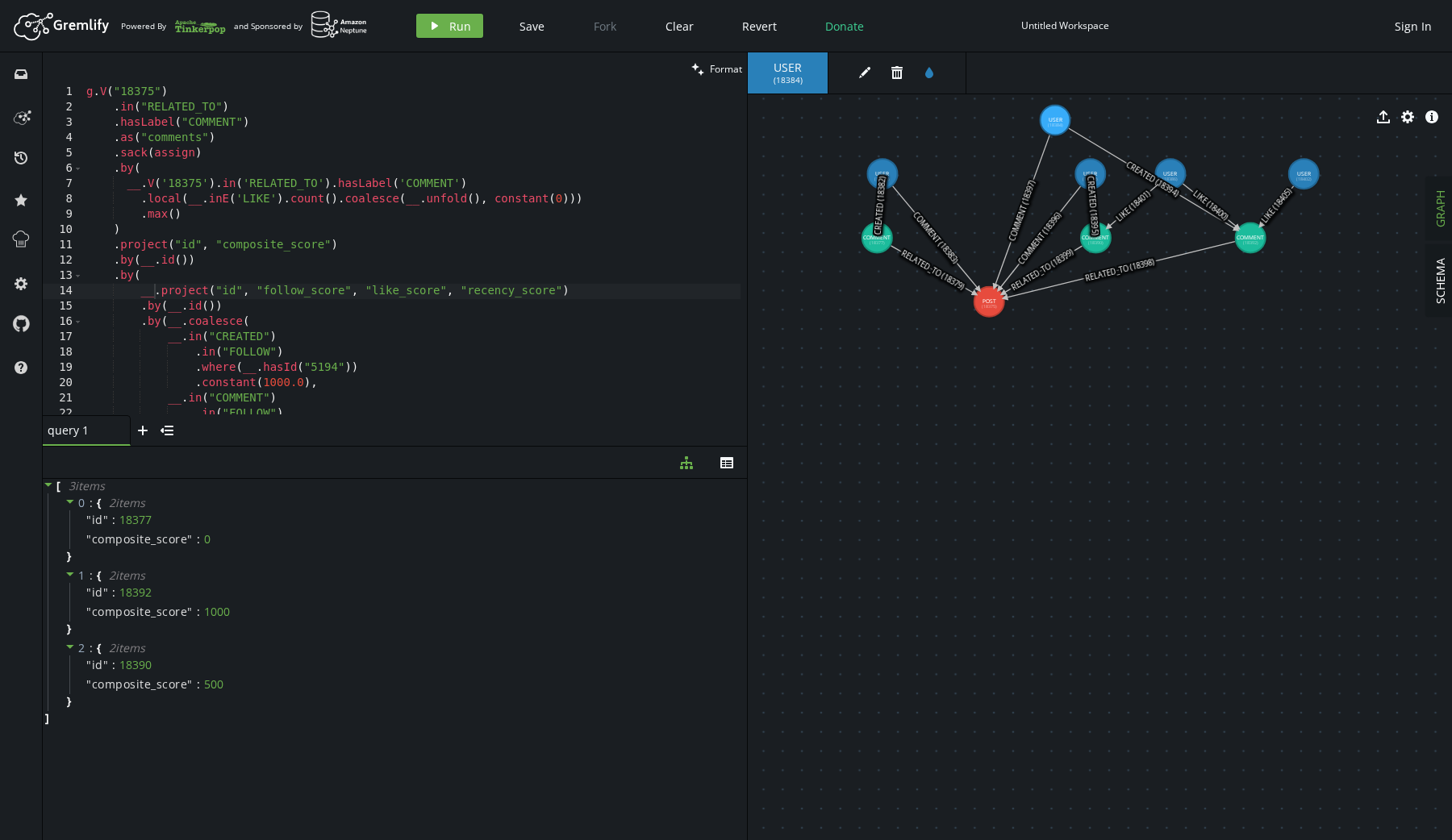
click at [436, 210] on div "g . V ( "18375" ) . in ( "RELATED_TO" ) . hasLabel ( "COMMENT" ) . as ( "commen…" at bounding box center [412, 265] width 657 height 361
click at [376, 249] on div "g . V ( "18375" ) . in ( "RELATED_TO" ) . hasLabel ( "COMMENT" ) . as ( "commen…" at bounding box center [412, 265] width 657 height 361
click at [356, 215] on div "g . V ( "18375" ) . in ( "RELATED_TO" ) . hasLabel ( "COMMENT" ) . as ( "commen…" at bounding box center [412, 265] width 657 height 361
click at [597, 197] on div "g . V ( "18375" ) . in ( "RELATED_TO" ) . hasLabel ( "COMMENT" ) . as ( "commen…" at bounding box center [412, 265] width 657 height 361
type textarea ".local(__.inE('LIKE').count().coalesce(__.unfold(), constant(0)))"
